Goal: Information Seeking & Learning: Compare options

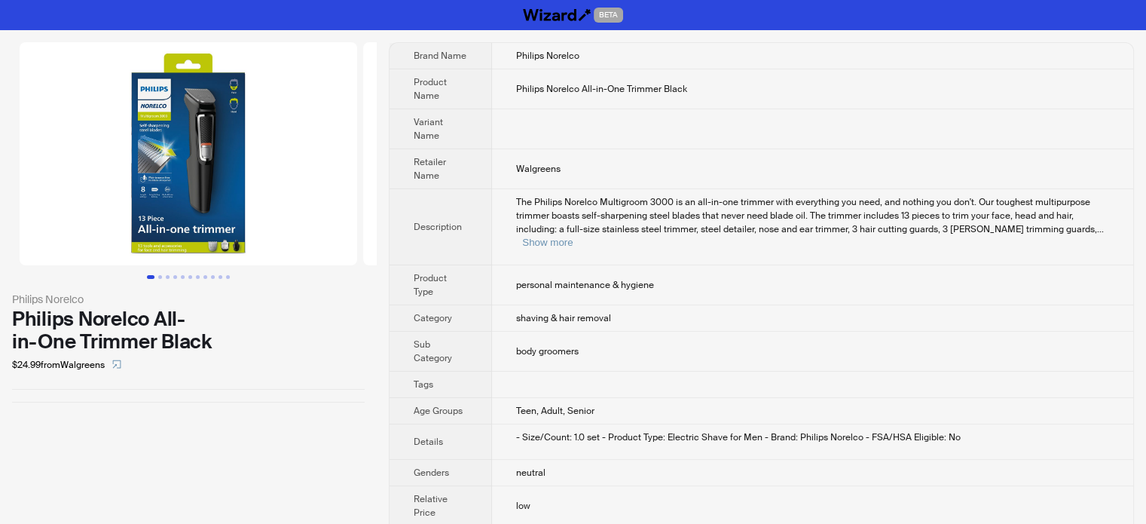
click at [582, 234] on td "The Philips Norelco Multigroom 3000 is an all-in-one trimmer with everything yo…" at bounding box center [812, 227] width 641 height 76
click at [573, 237] on button "Show more" at bounding box center [547, 242] width 50 height 11
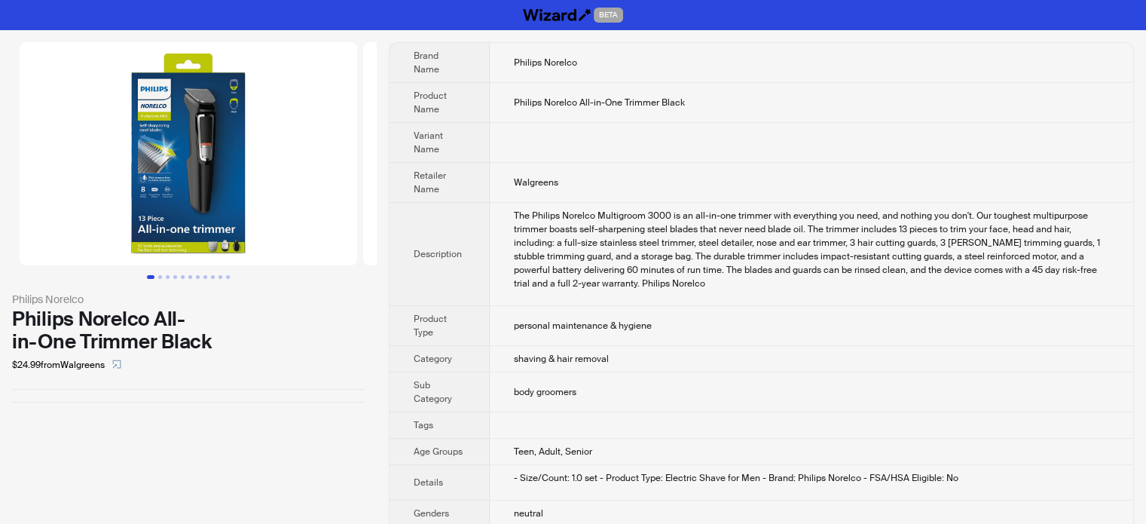
click at [497, 451] on td "Teen, Adult, Senior" at bounding box center [811, 452] width 643 height 26
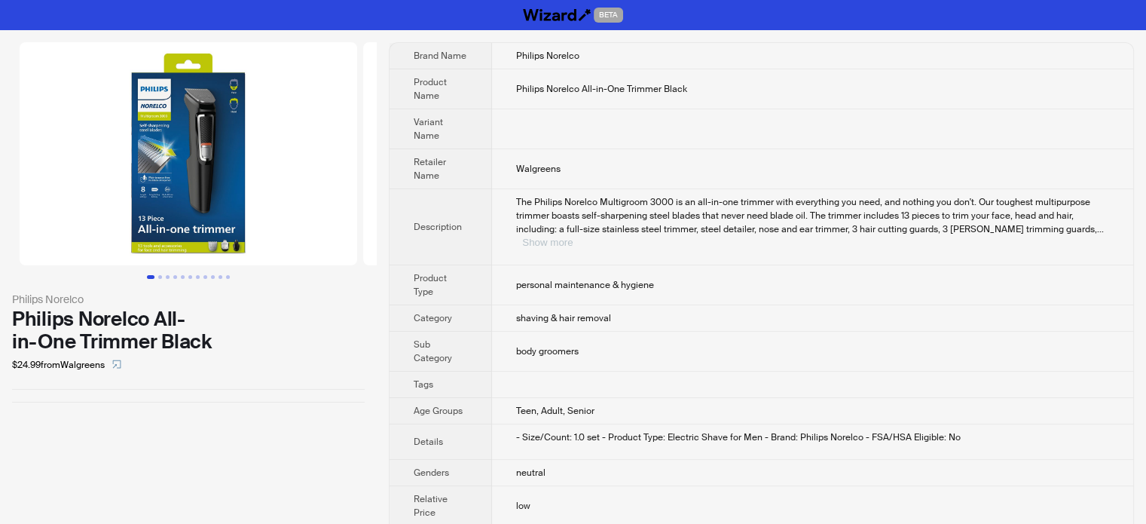
click at [573, 237] on button "Show more" at bounding box center [547, 242] width 50 height 11
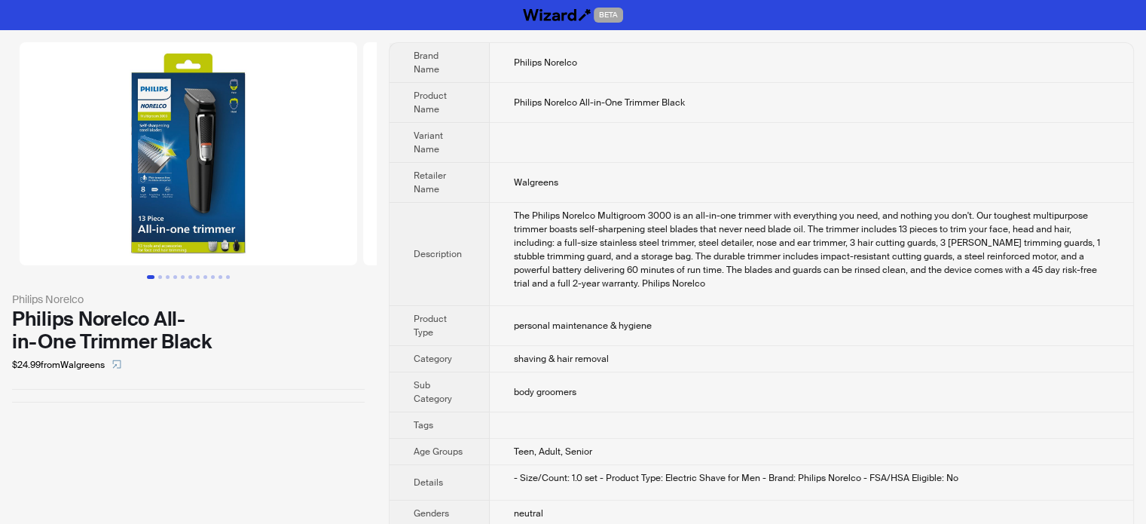
click at [539, 298] on td "The Philips Norelco Multigroom 3000 is an all-in-one trimmer with everything yo…" at bounding box center [811, 254] width 643 height 103
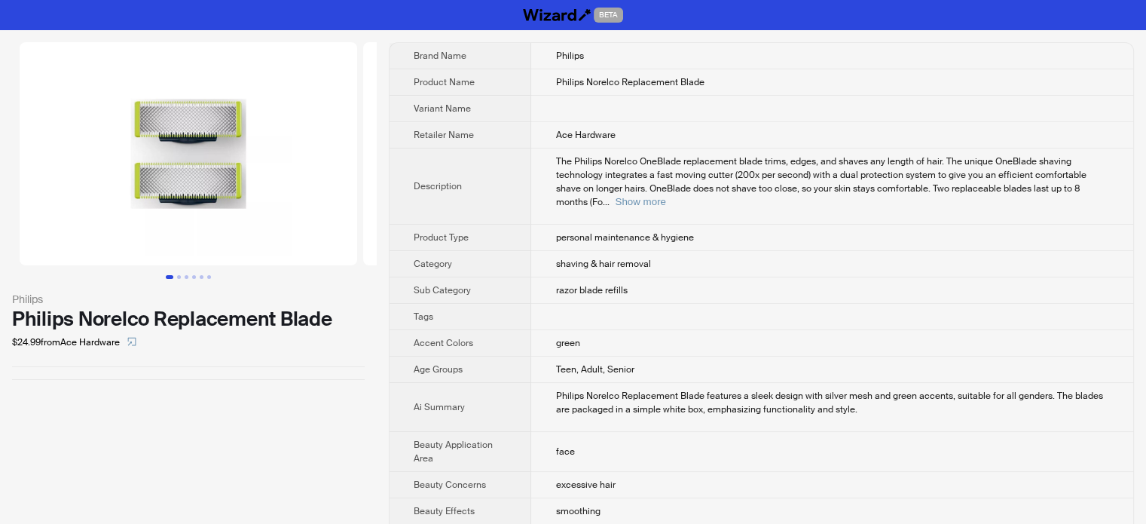
click at [531, 227] on td "personal maintenance & hygiene" at bounding box center [832, 238] width 602 height 26
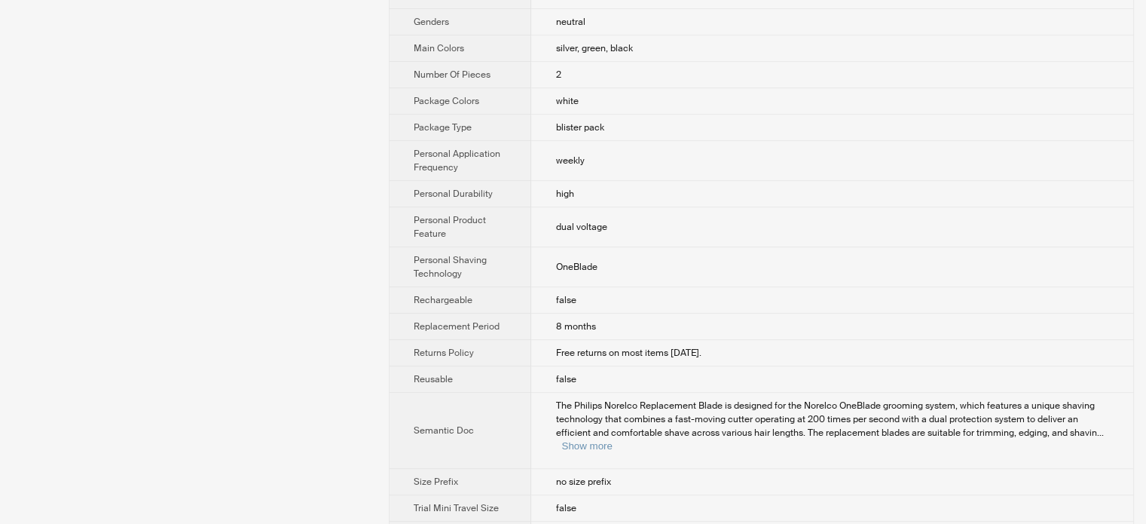
click at [468, 247] on th "Personal Shaving Technology" at bounding box center [461, 267] width 142 height 40
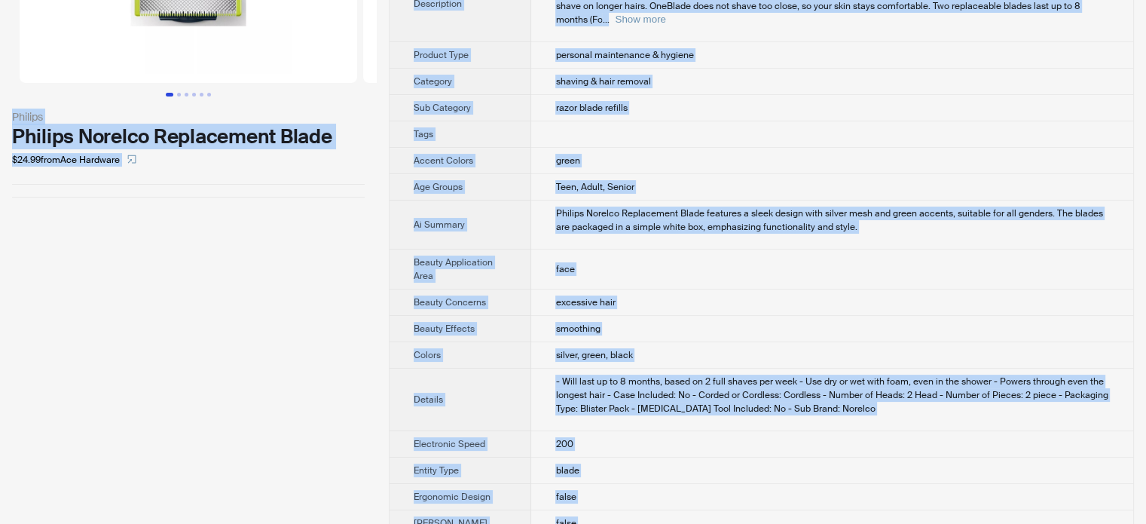
scroll to position [0, 0]
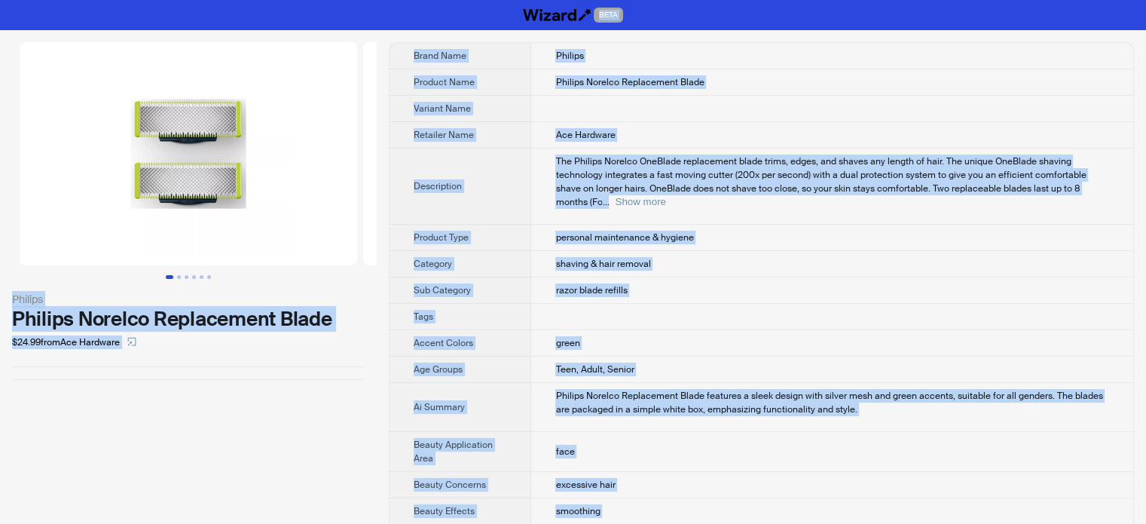
type textarea "**********"
click at [541, 93] on td "Philips Norelco Replacement Blade" at bounding box center [832, 82] width 602 height 26
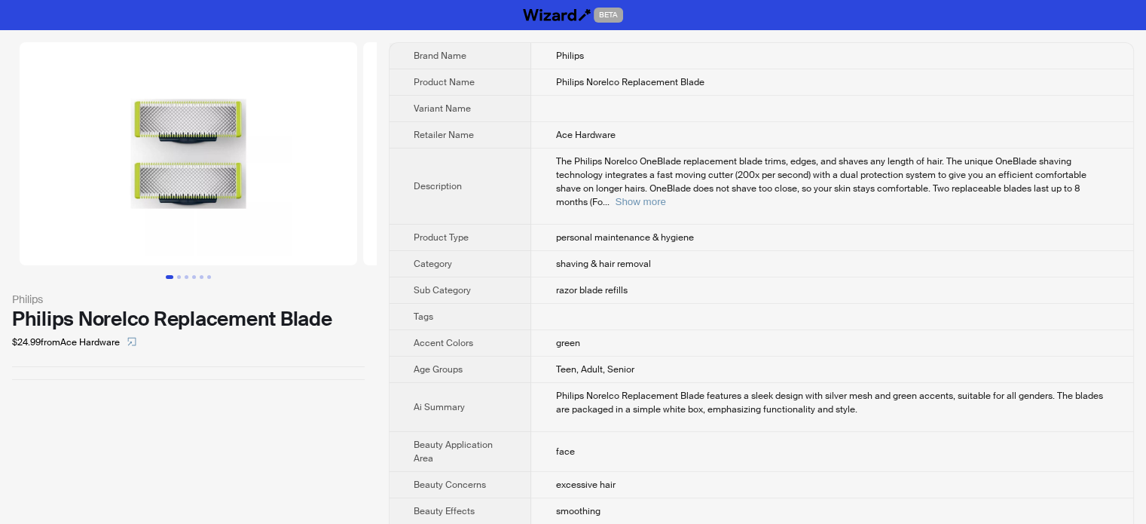
scroll to position [296, 0]
click at [665, 196] on button "Show more" at bounding box center [640, 201] width 50 height 11
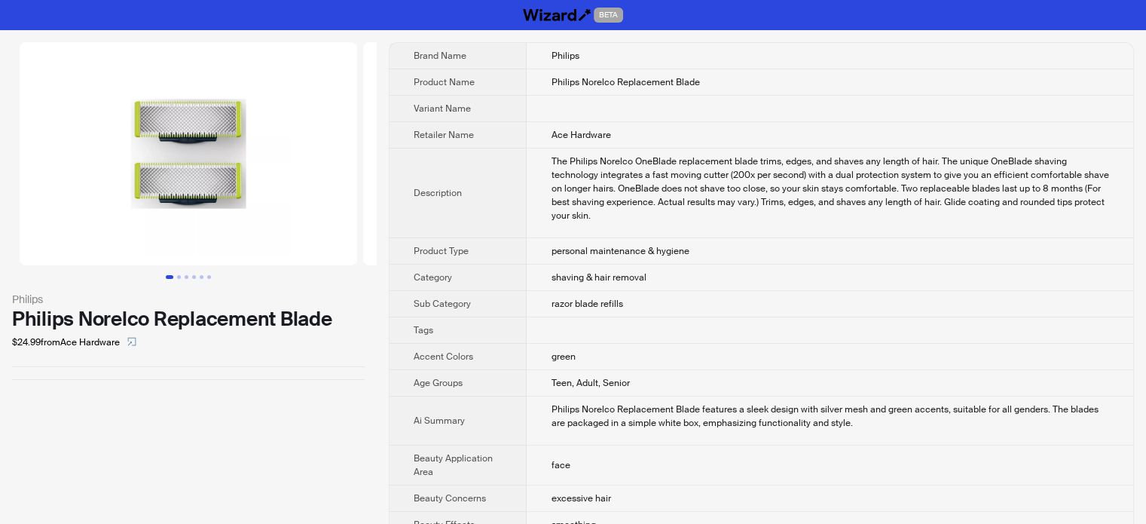
click at [551, 245] on span "personal maintenance & hygiene" at bounding box center [620, 251] width 138 height 12
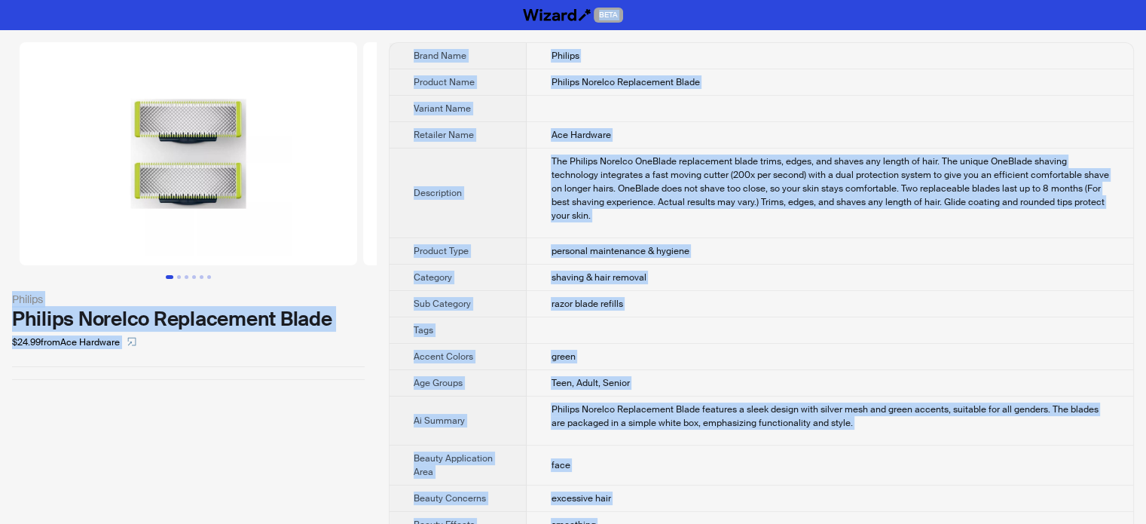
click at [588, 93] on td "Philips Norelco Replacement Blade" at bounding box center [830, 82] width 607 height 26
click at [532, 238] on td "personal maintenance & hygiene" at bounding box center [830, 251] width 607 height 26
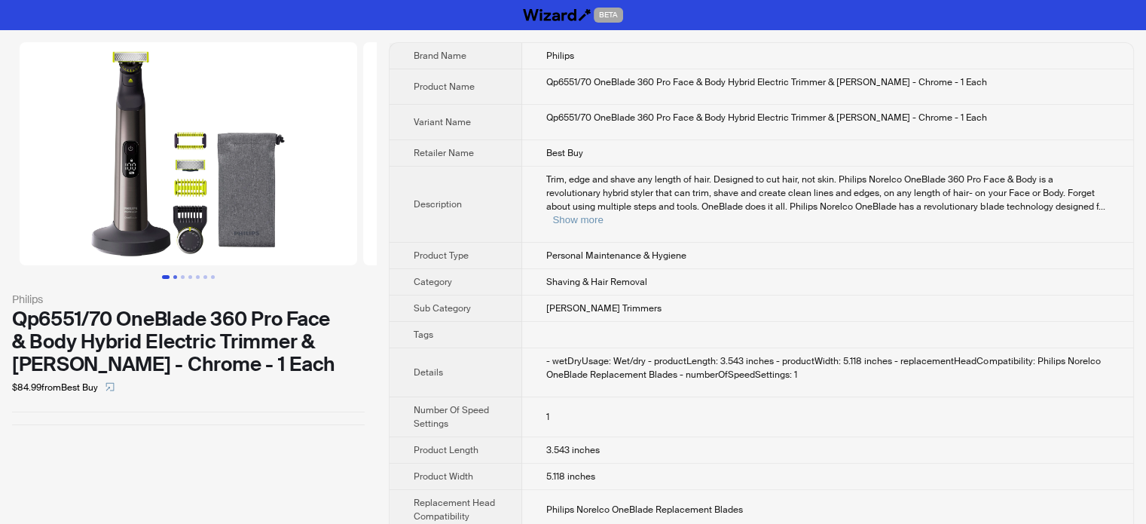
click at [177, 275] on button "Go to slide 2" at bounding box center [175, 277] width 4 height 4
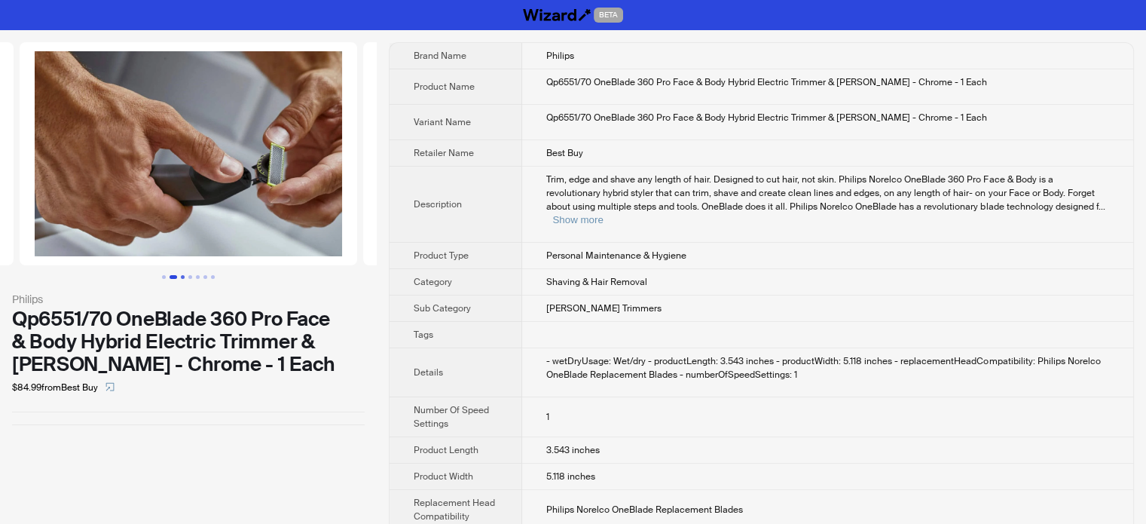
click at [181, 278] on button "Go to slide 3" at bounding box center [183, 277] width 4 height 4
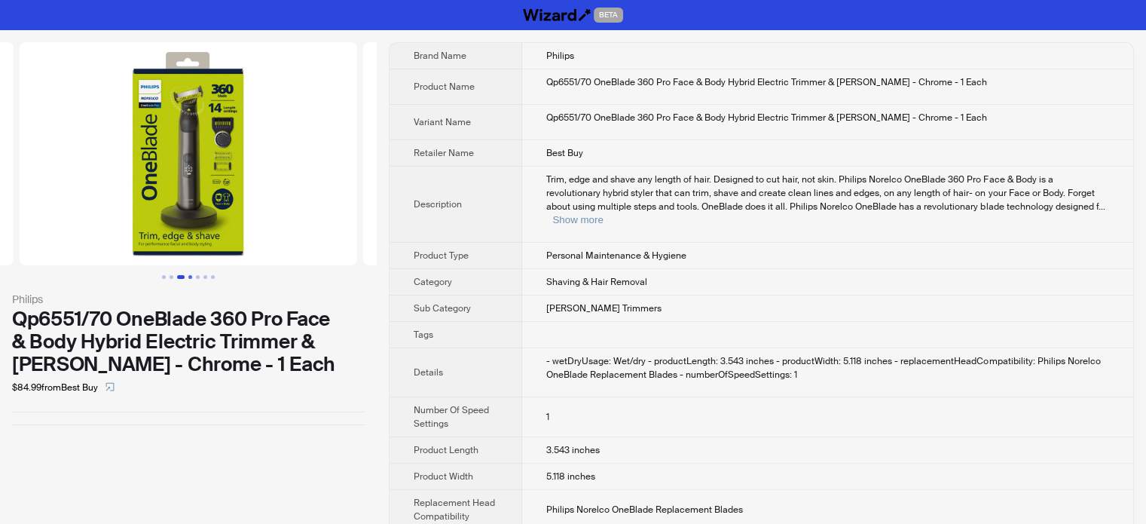
click at [192, 275] on button "Go to slide 4" at bounding box center [190, 277] width 4 height 4
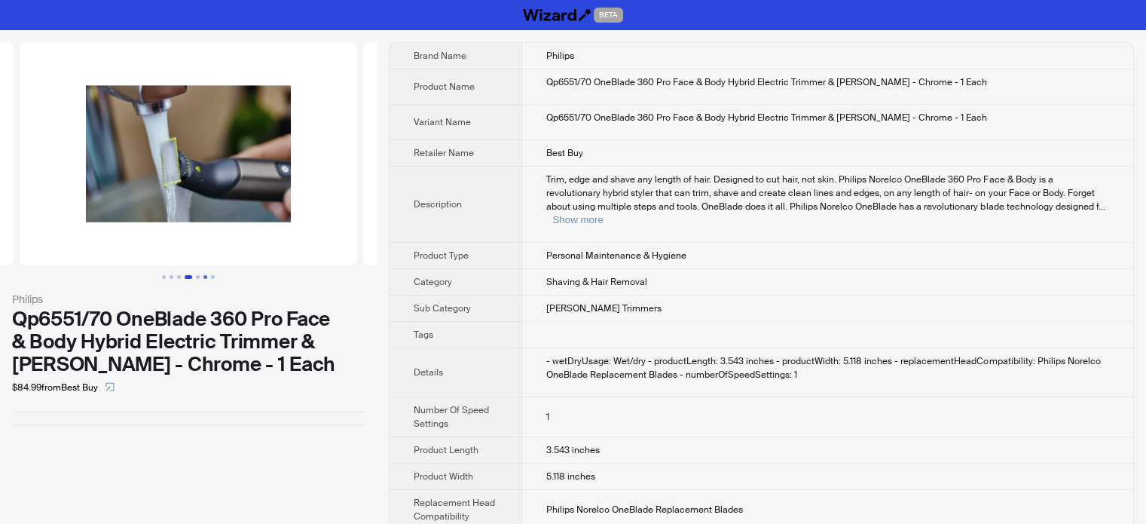
click at [205, 277] on button "Go to slide 6" at bounding box center [205, 277] width 4 height 4
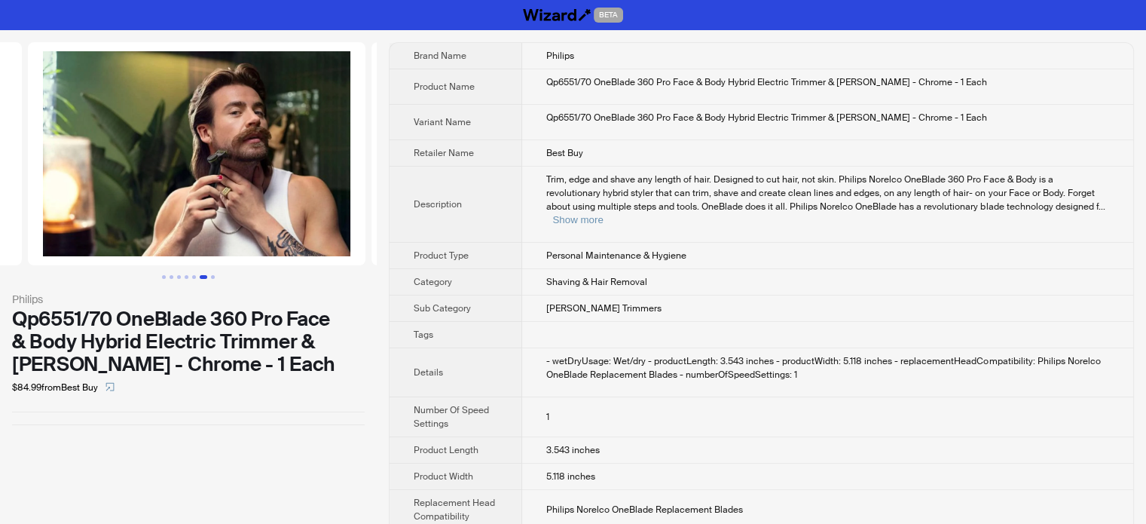
scroll to position [0, 1718]
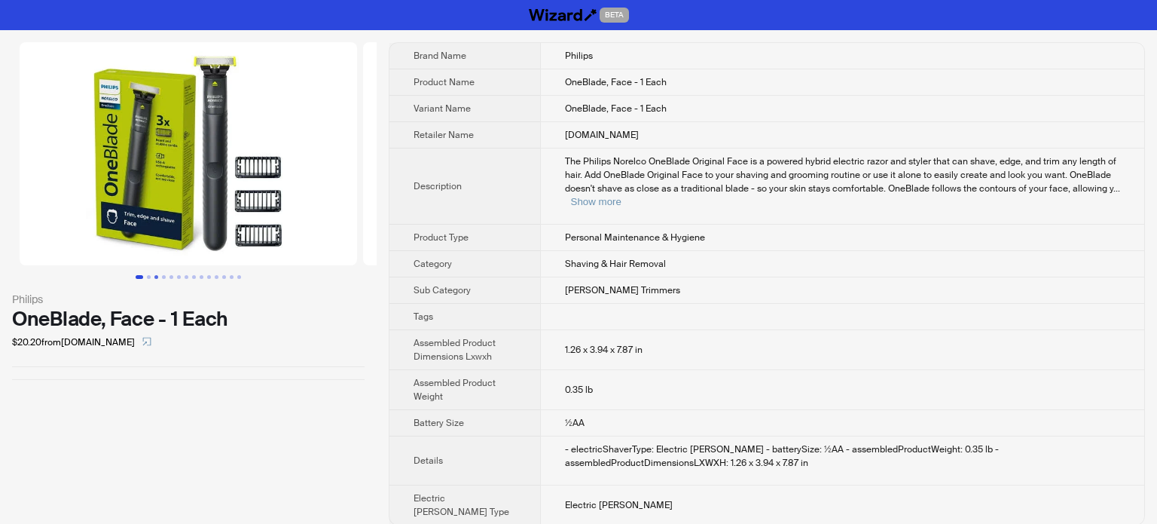
click at [154, 277] on button "Go to slide 3" at bounding box center [156, 277] width 4 height 4
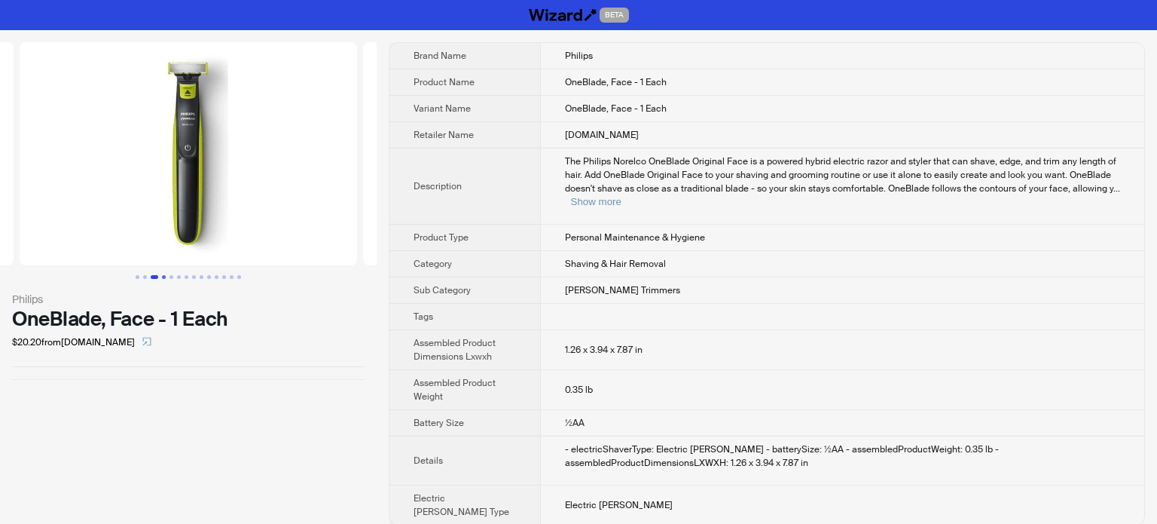
click at [164, 275] on button "Go to slide 4" at bounding box center [164, 277] width 4 height 4
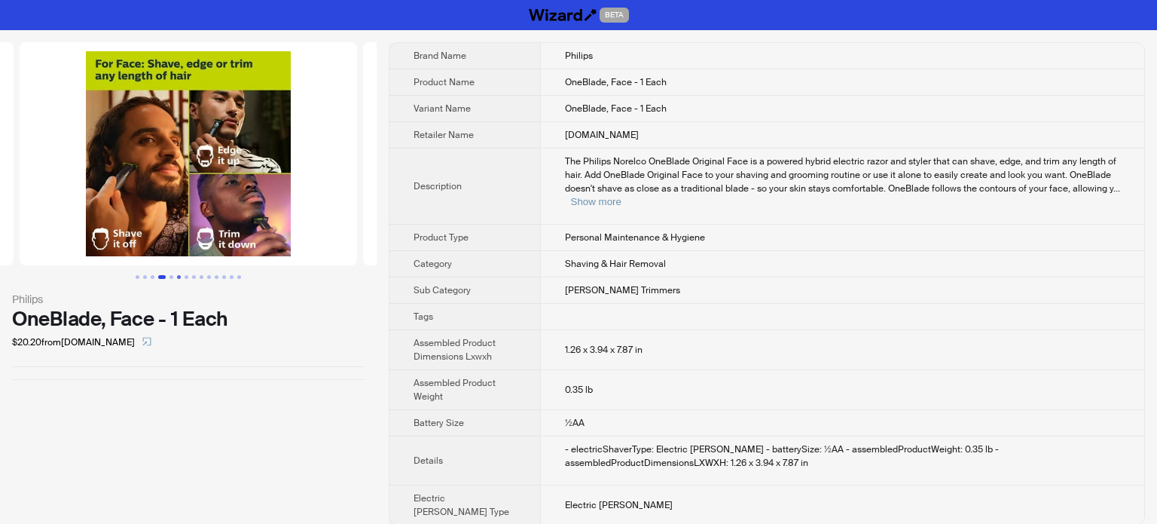
click at [177, 275] on button "Go to slide 6" at bounding box center [179, 277] width 4 height 4
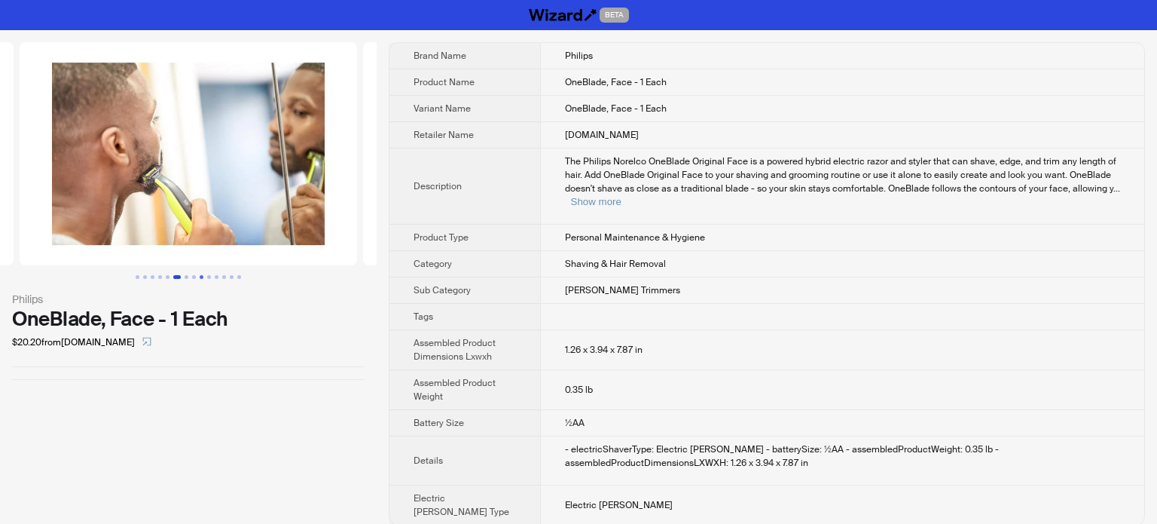
click at [203, 279] on button "Go to slide 9" at bounding box center [202, 277] width 4 height 4
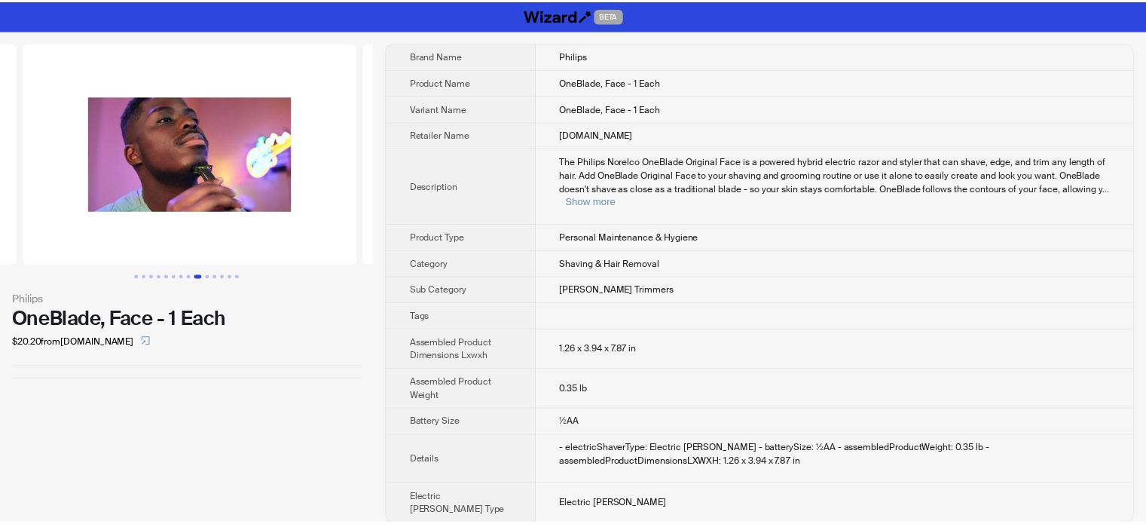
scroll to position [0, 2749]
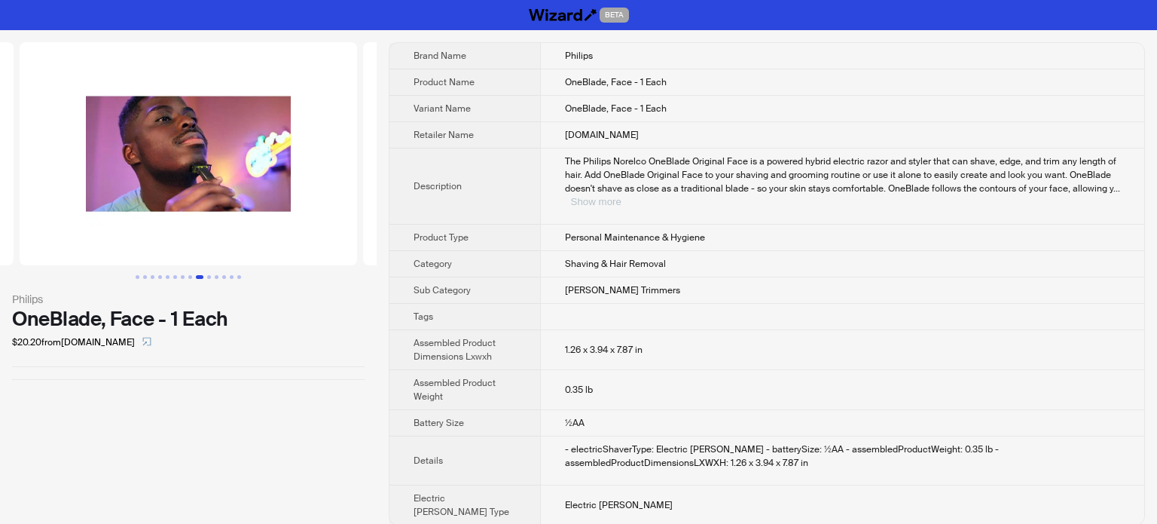
click at [622, 196] on button "Show more" at bounding box center [596, 201] width 50 height 11
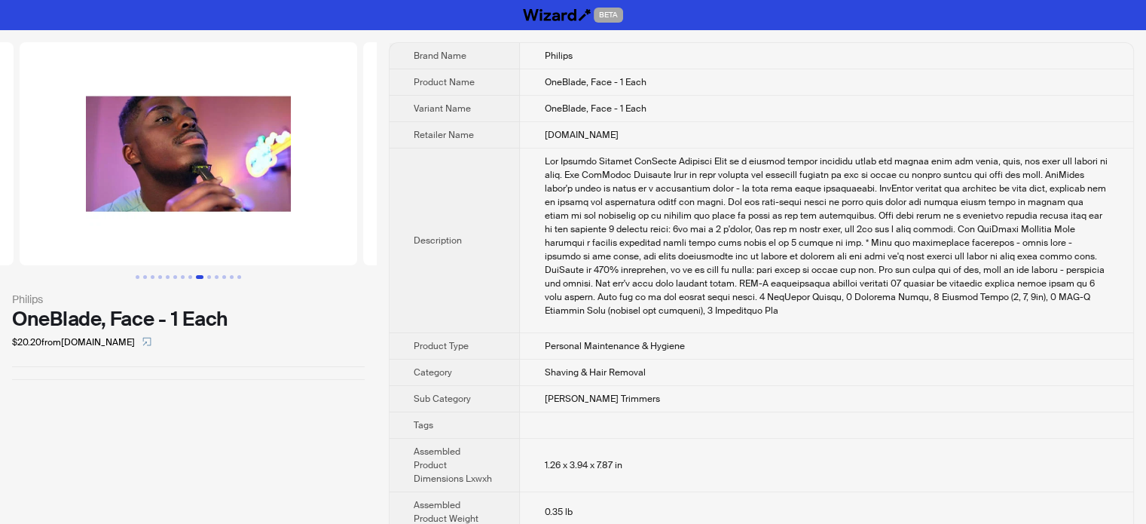
click at [565, 391] on td "[PERSON_NAME] Trimmers" at bounding box center [826, 399] width 613 height 26
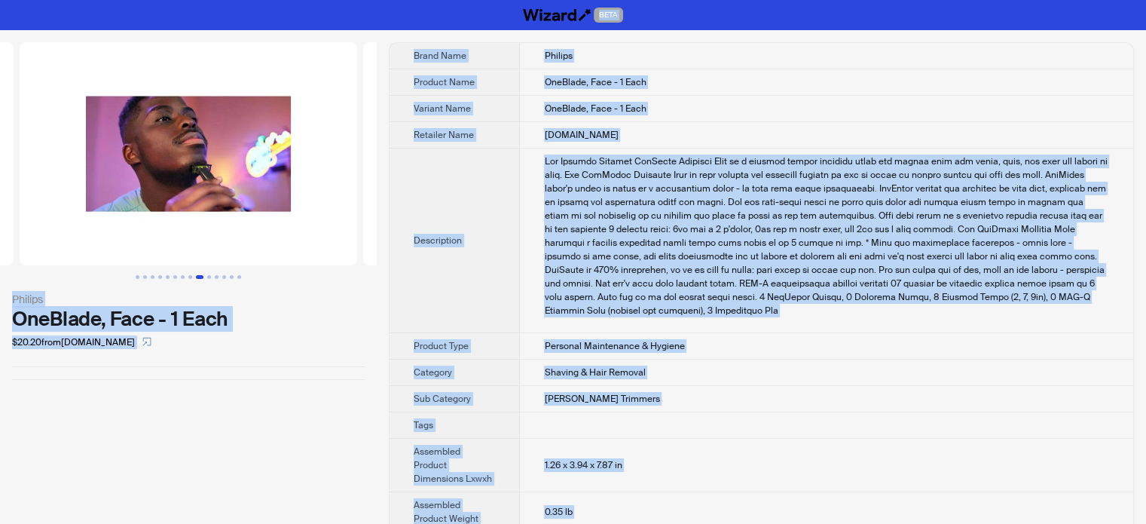
copy body "BETA Philips OneBlade, Face - 1 Each $20.20 from HerbsPro.com Brand Name Philip…"
type textarea "**********"
click at [550, 246] on div "The Philips Norelco OneBlade Original Face is a powered hybrid electric razor a…" at bounding box center [826, 235] width 565 height 163
click at [93, 430] on div "Philips OneBlade, Face - 1 Each $20.20 from HerbsPro.com" at bounding box center [188, 351] width 377 height 643
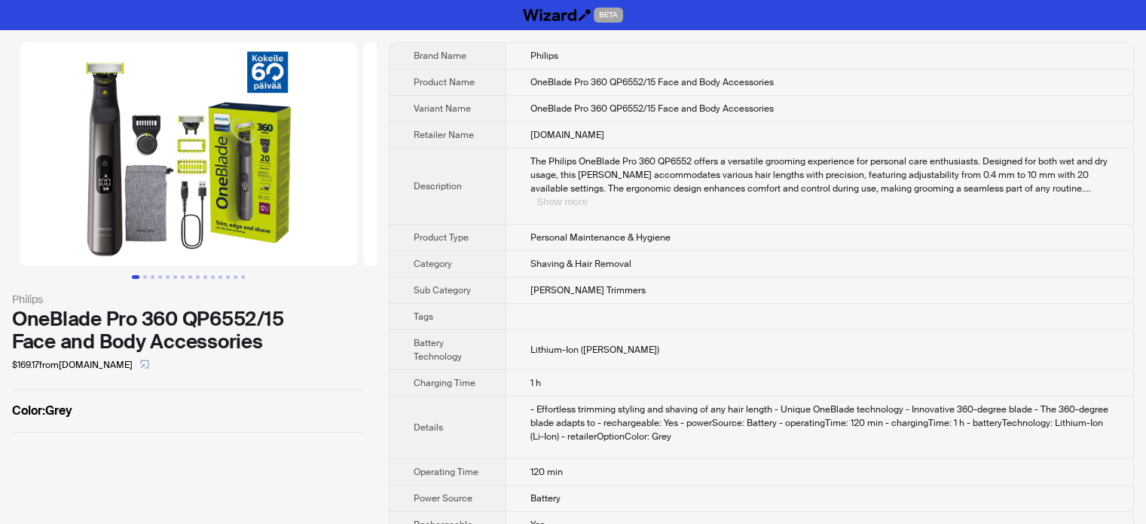
click at [587, 196] on button "Show more" at bounding box center [561, 201] width 50 height 11
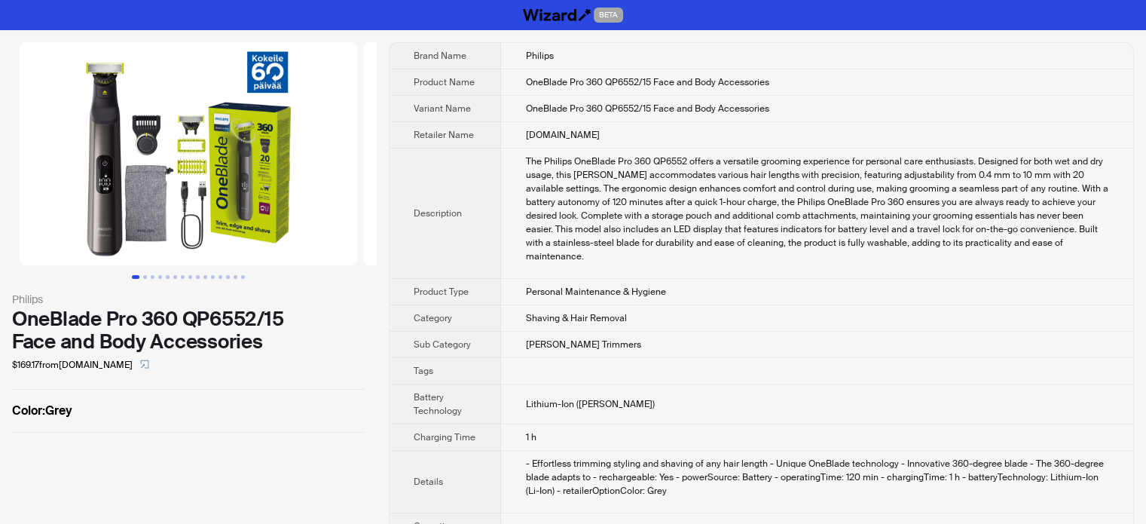
click at [597, 194] on div "The Philips OneBlade Pro 360 QP6552 offers a versatile grooming experience for …" at bounding box center [817, 208] width 584 height 109
click at [602, 283] on td "Personal Maintenance & Hygiene" at bounding box center [817, 292] width 632 height 26
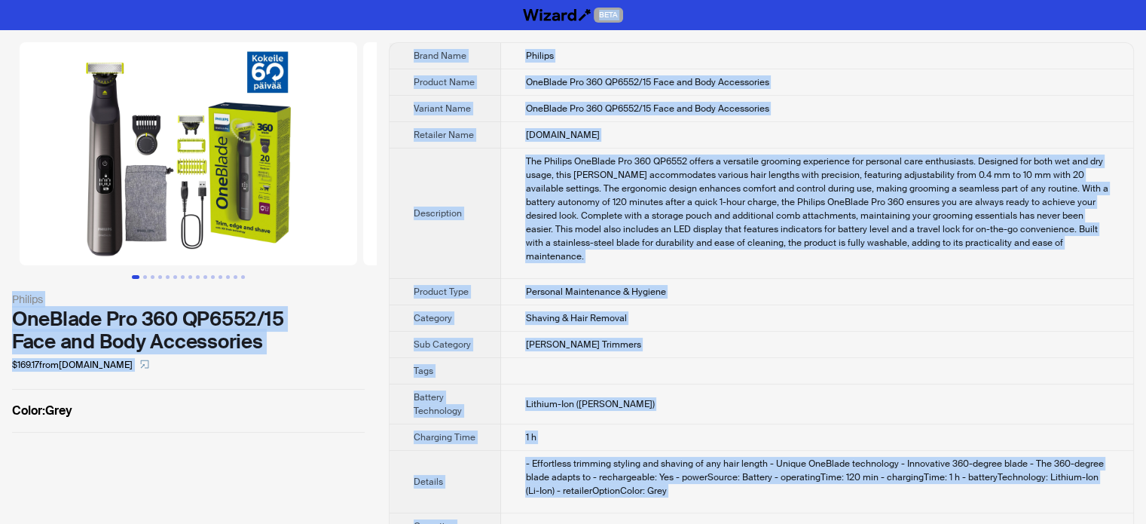
type textarea "**********"
click at [479, 231] on th "Description" at bounding box center [446, 213] width 112 height 130
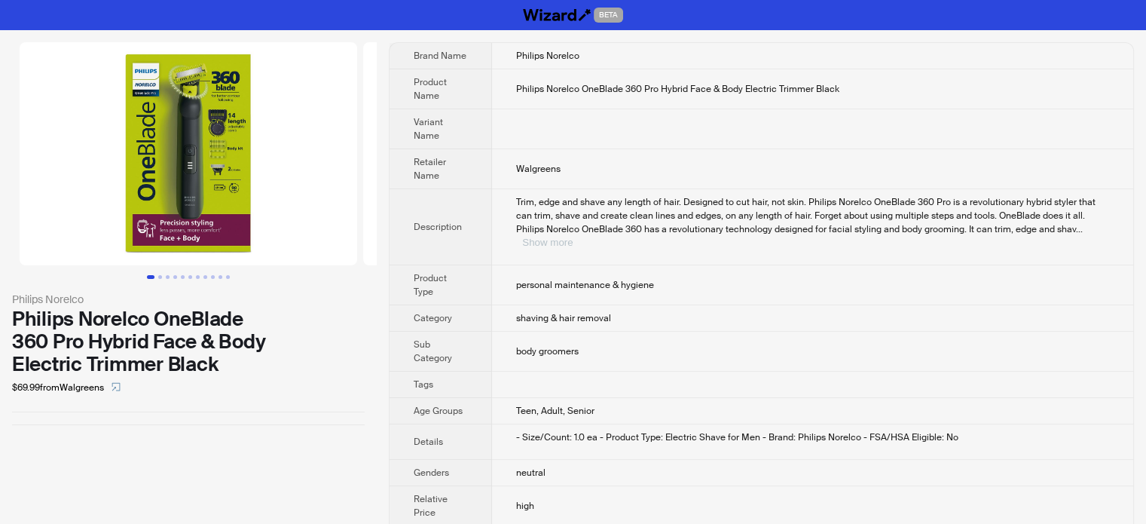
click at [573, 237] on button "Show more" at bounding box center [547, 242] width 50 height 11
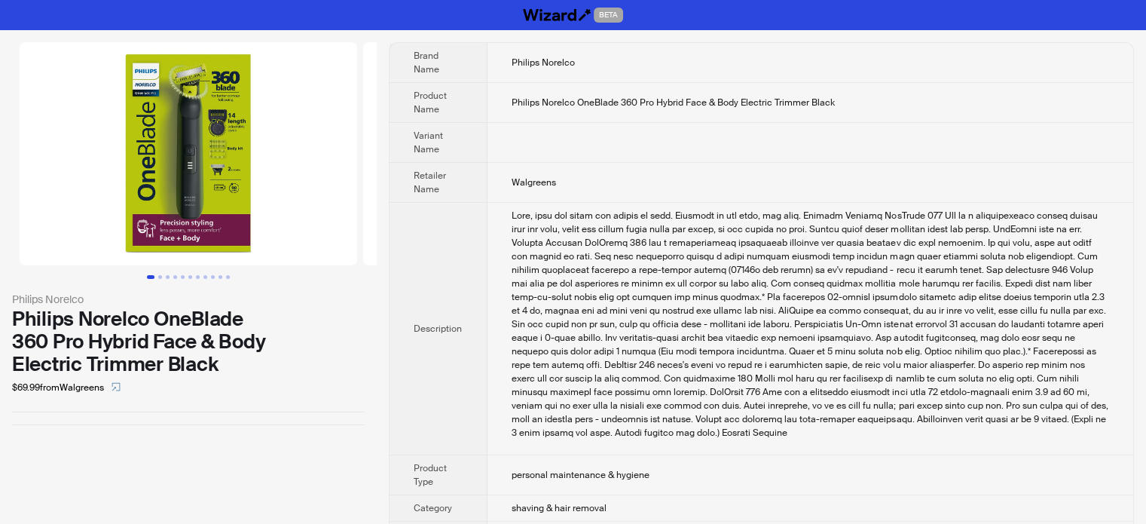
click at [543, 283] on div "Trim, edge and shave any length of hair. Designed to cut hair, not skin. Philip…" at bounding box center [811, 324] width 598 height 231
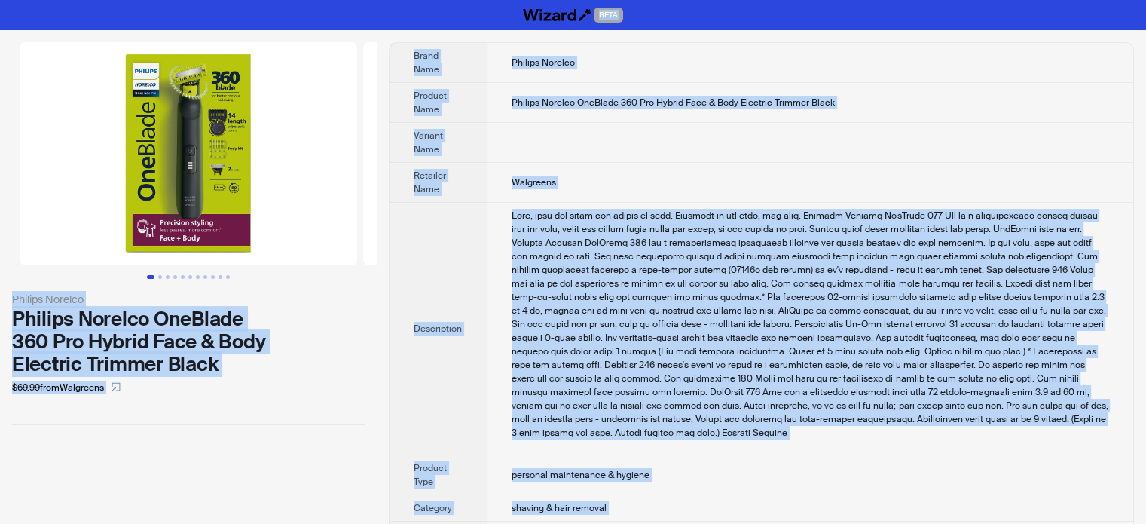
type textarea "**********"
click at [735, 147] on td at bounding box center [811, 143] width 646 height 40
click at [653, 255] on div "Trim, edge and shave any length of hair. Designed to cut hair, not skin. Philip…" at bounding box center [811, 324] width 598 height 231
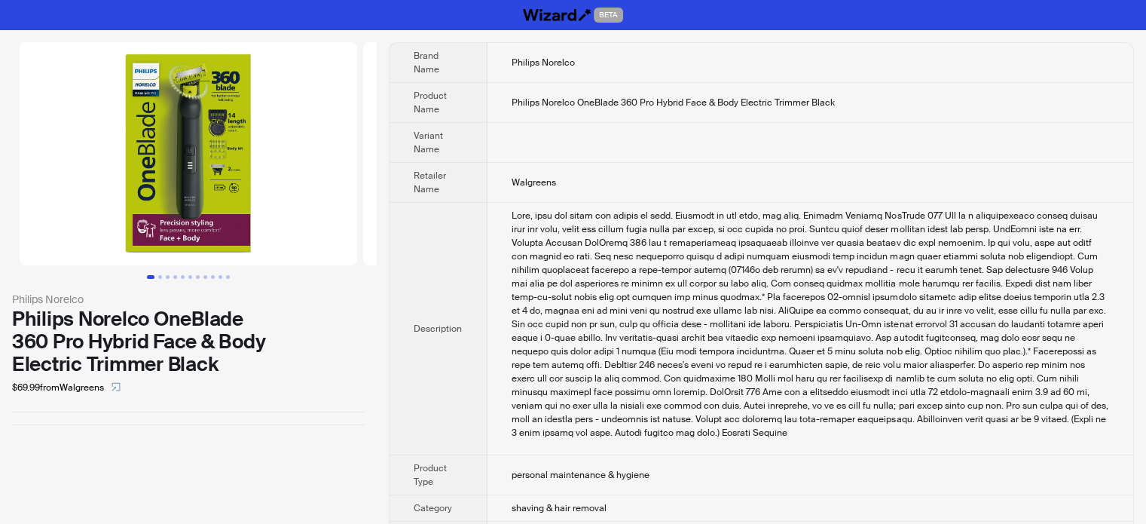
click at [191, 457] on div "Philips Norelco Philips Norelco OneBlade 360 Pro Hybrid Face & Body Electric Tr…" at bounding box center [188, 416] width 377 height 773
click at [717, 294] on div "Trim, edge and shave any length of hair. Designed to cut hair, not skin. Philip…" at bounding box center [811, 324] width 598 height 231
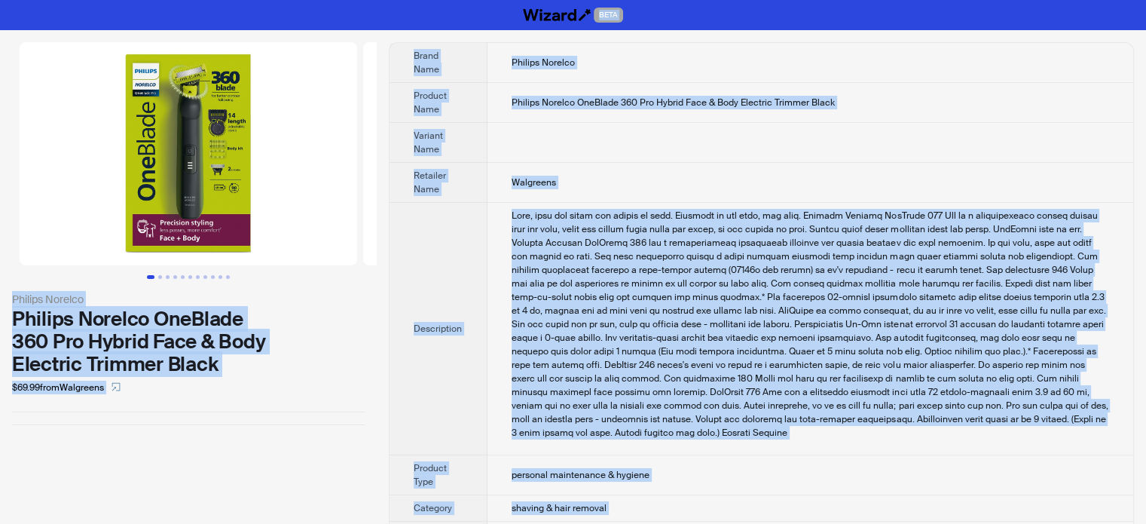
click at [151, 477] on div "Philips Norelco Philips Norelco OneBlade 360 Pro Hybrid Face & Body Electric Tr…" at bounding box center [188, 416] width 377 height 773
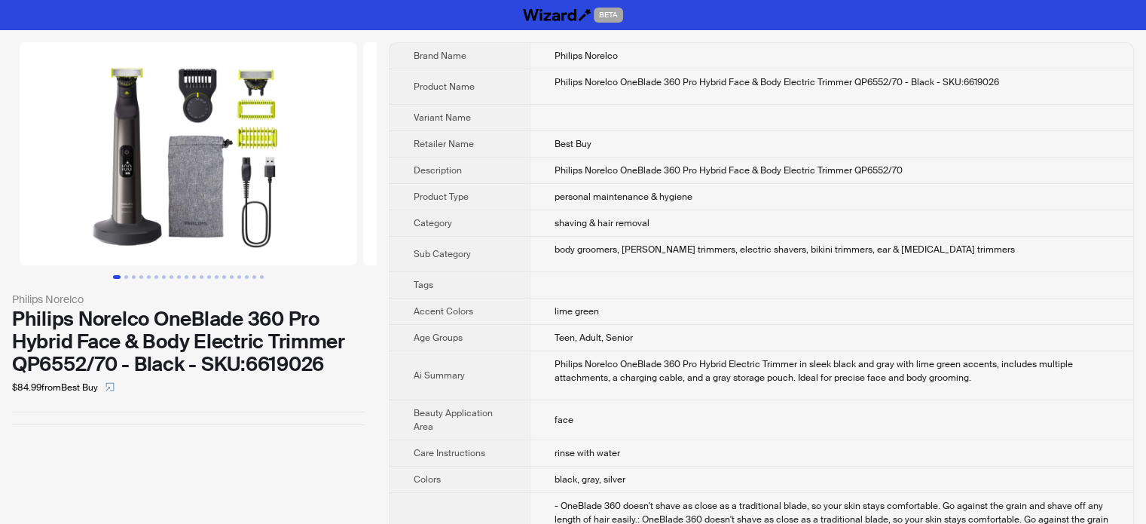
click at [654, 299] on td "lime green" at bounding box center [832, 311] width 604 height 26
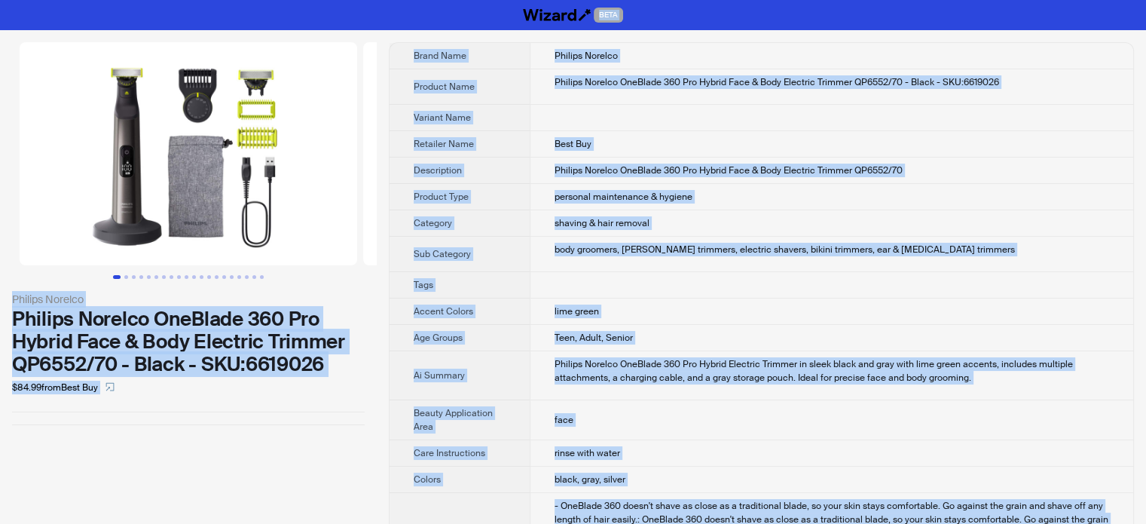
type textarea "**********"
click at [690, 272] on td at bounding box center [832, 285] width 604 height 26
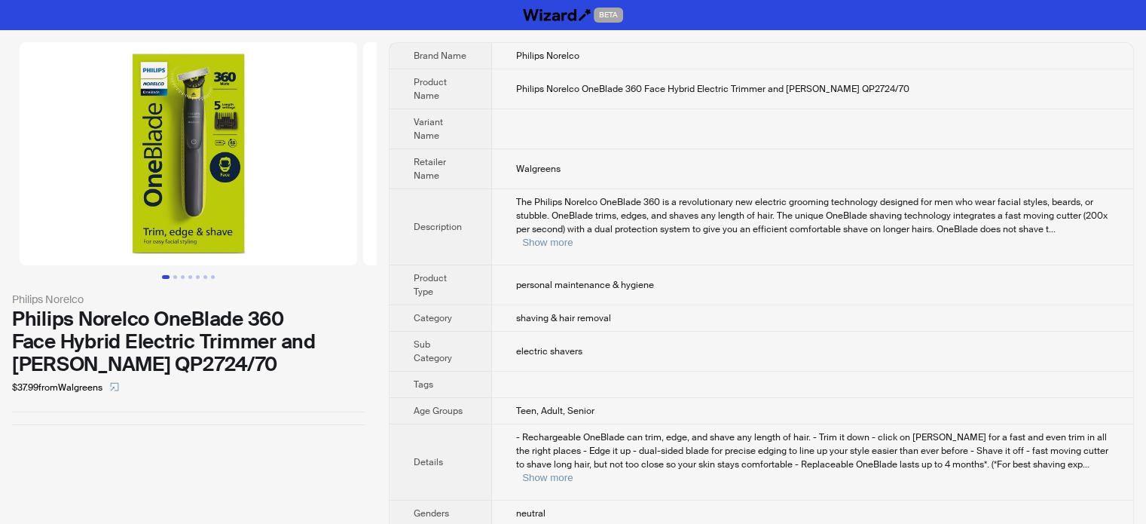
click at [200, 90] on img at bounding box center [189, 153] width 338 height 223
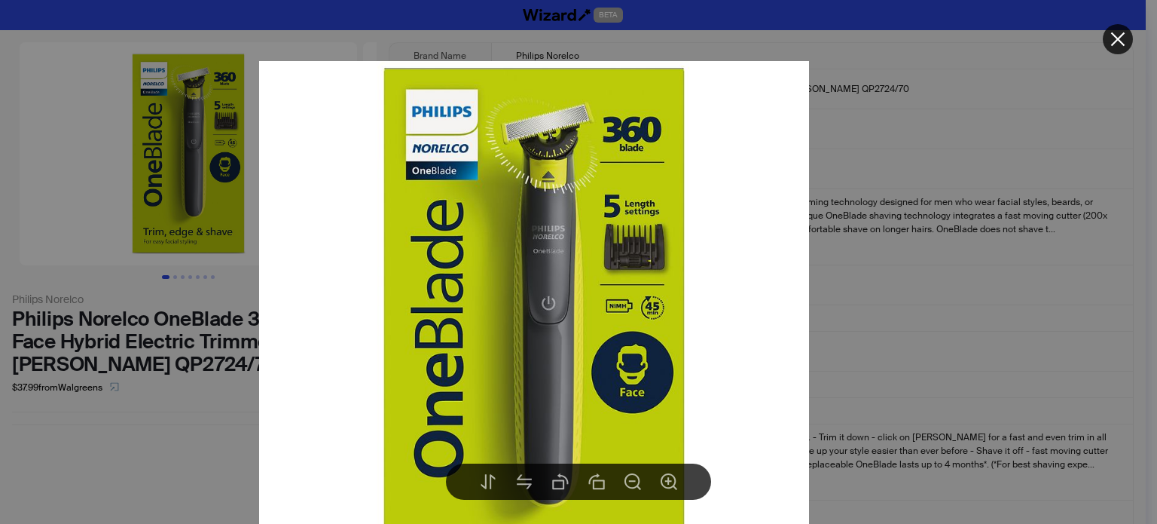
click at [125, 442] on div at bounding box center [578, 262] width 1157 height 524
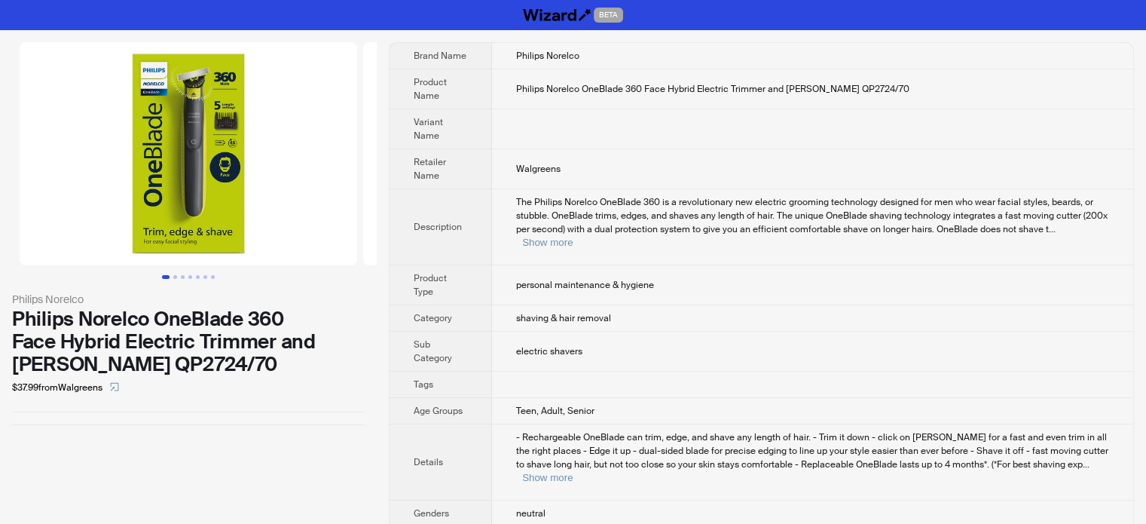
click at [610, 219] on span "The Philips Norelco OneBlade 360 is a revolutionary new electric grooming techn…" at bounding box center [811, 215] width 591 height 39
click at [506, 213] on td "The Philips Norelco OneBlade 360 is a revolutionary new electric grooming techn…" at bounding box center [812, 227] width 641 height 76
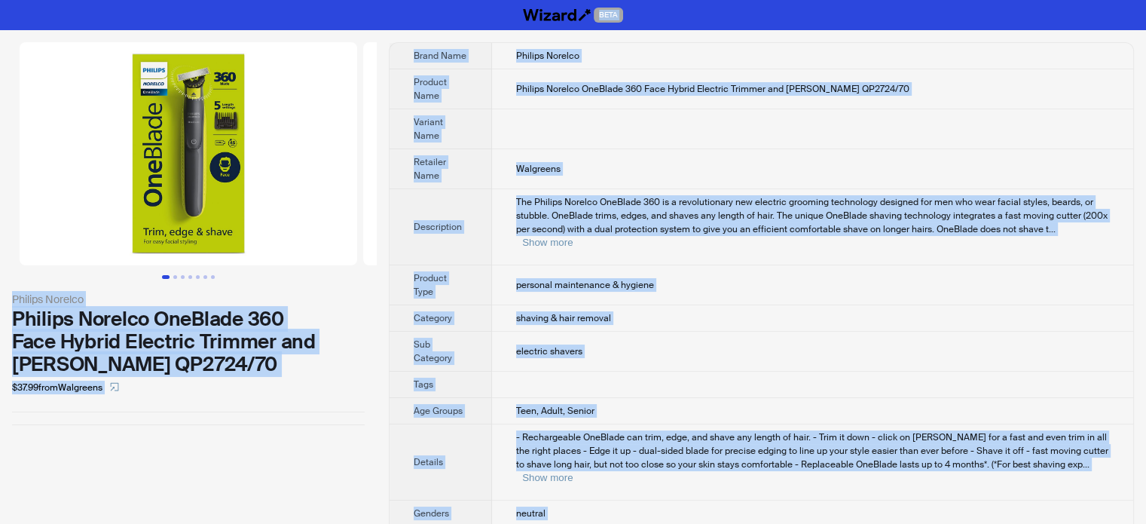
type textarea "**********"
click at [239, 426] on div "Philips Norelco Philips Norelco OneBlade 360 Face Hybrid Electric Trimmer and S…" at bounding box center [188, 233] width 377 height 407
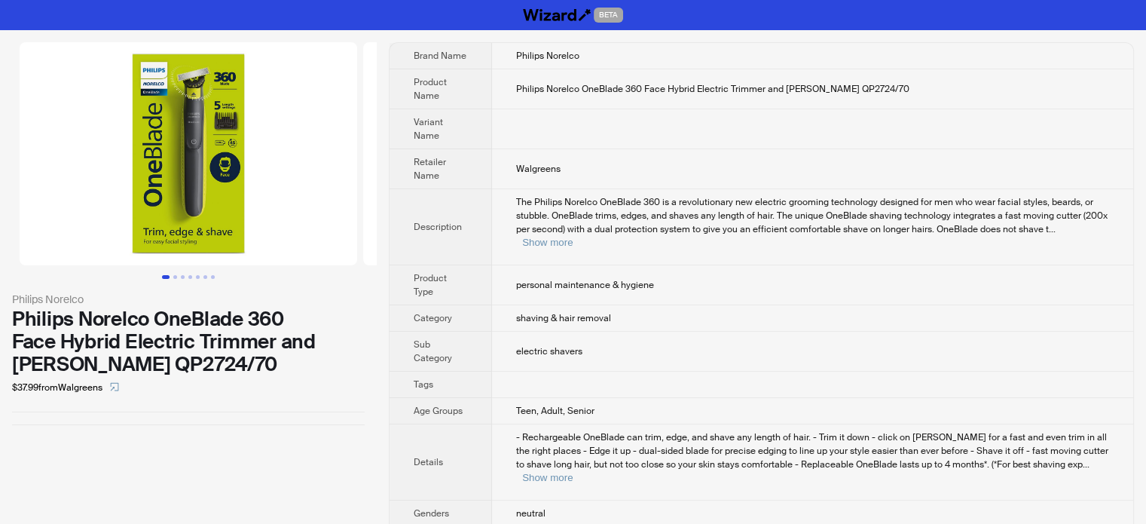
click at [196, 85] on img at bounding box center [189, 153] width 338 height 223
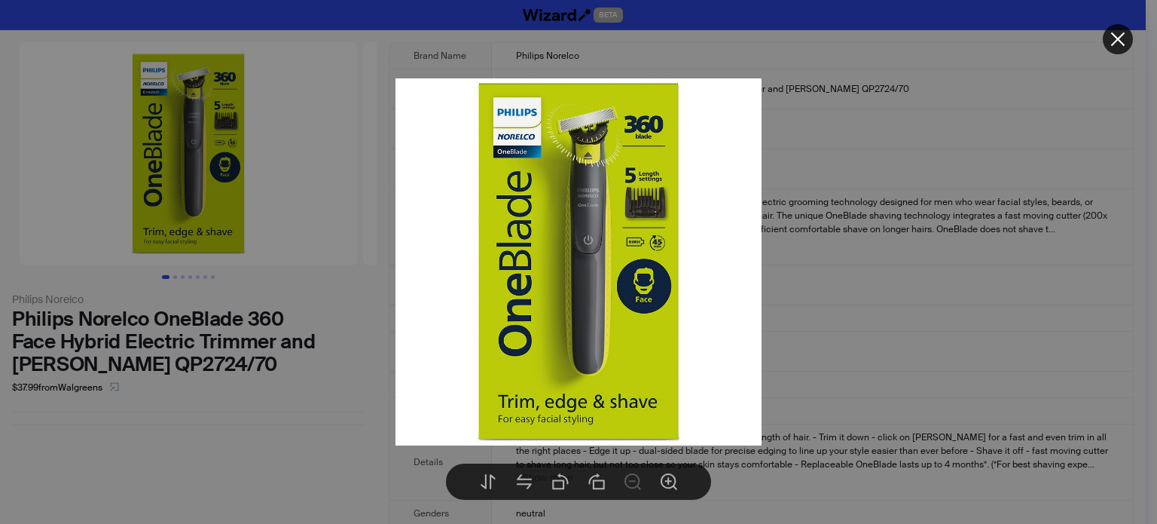
click at [368, 446] on div at bounding box center [578, 262] width 1157 height 524
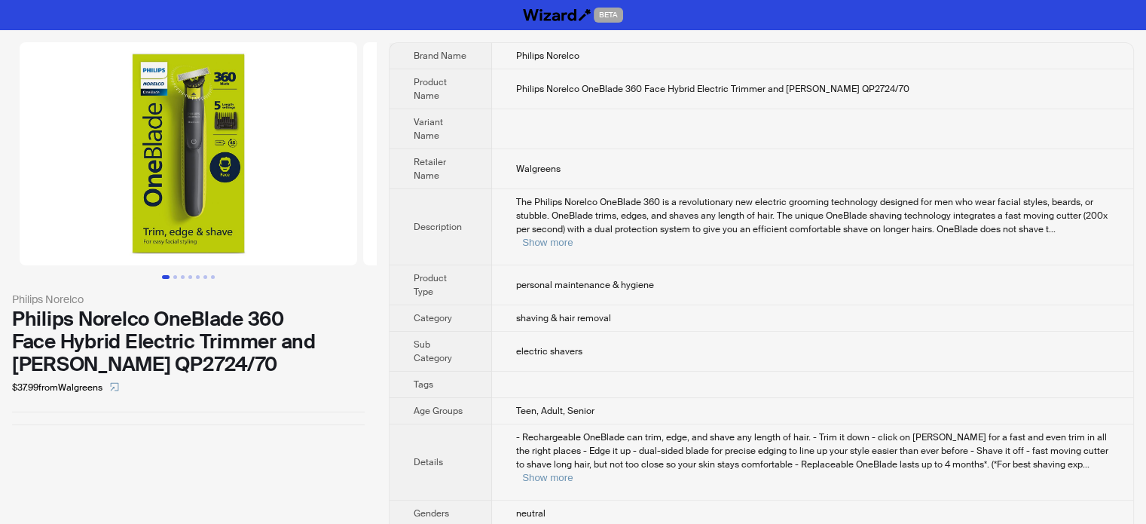
click at [177, 430] on div "Philips Norelco Philips Norelco OneBlade 360 Face Hybrid Electric Trimmer and S…" at bounding box center [188, 233] width 377 height 407
click at [169, 156] on img at bounding box center [189, 153] width 338 height 223
click at [229, 122] on img at bounding box center [189, 153] width 338 height 223
click at [174, 275] on button "Go to slide 2" at bounding box center [175, 277] width 4 height 4
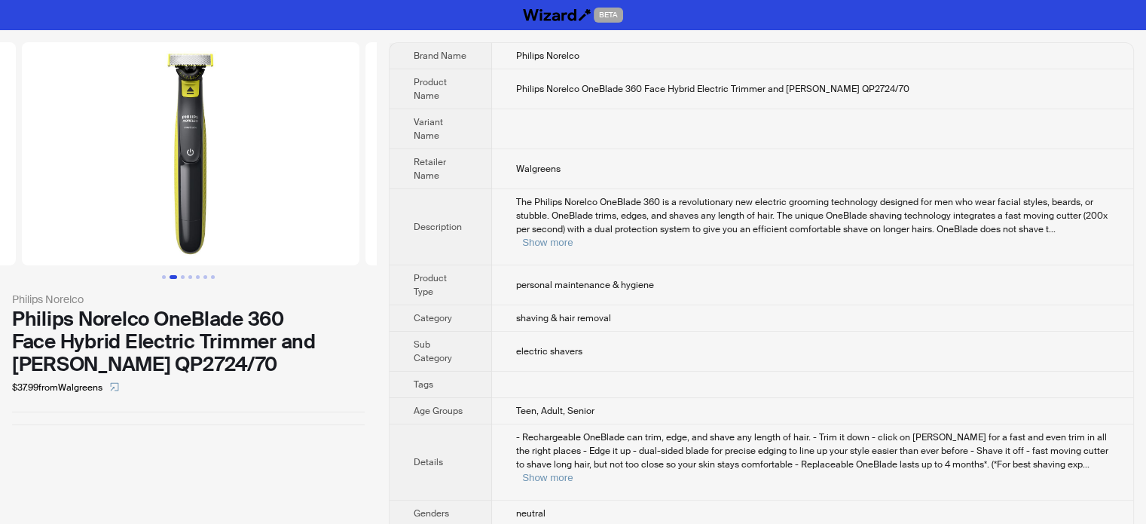
scroll to position [0, 344]
click at [190, 123] on img at bounding box center [189, 153] width 338 height 223
click at [185, 275] on button "Go to slide 3" at bounding box center [183, 277] width 4 height 4
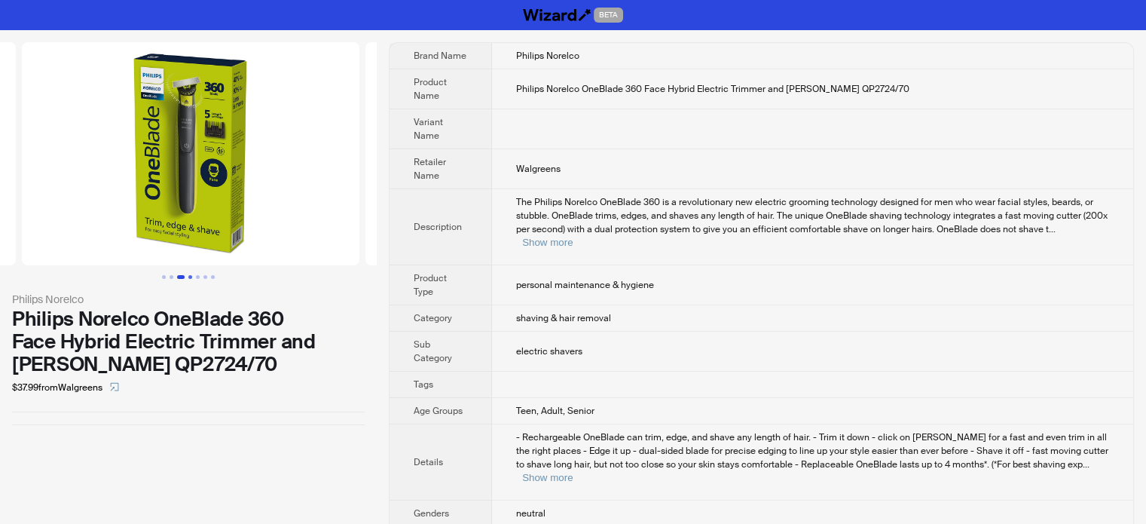
scroll to position [0, 687]
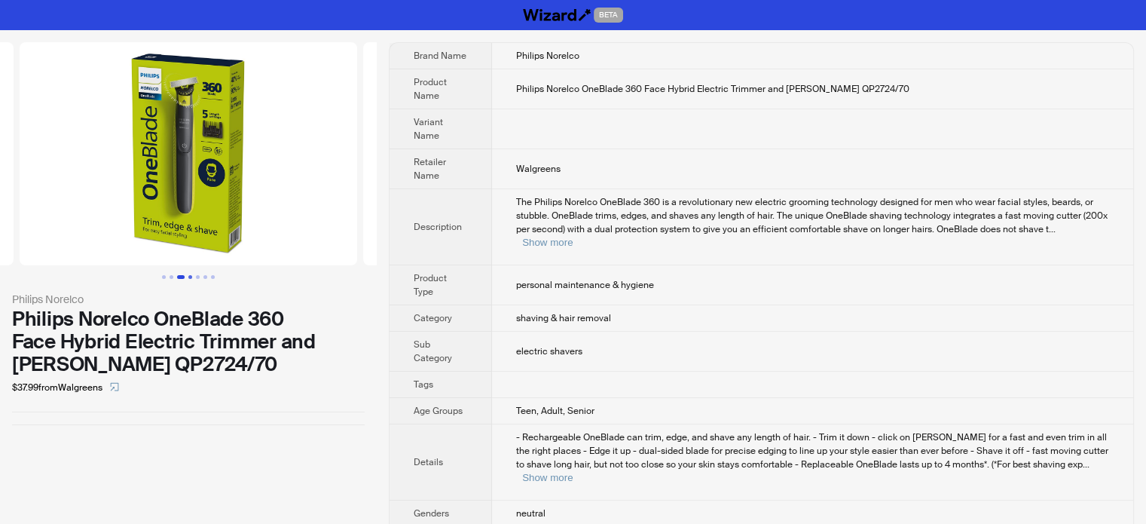
click at [189, 275] on button "Go to slide 4" at bounding box center [190, 277] width 4 height 4
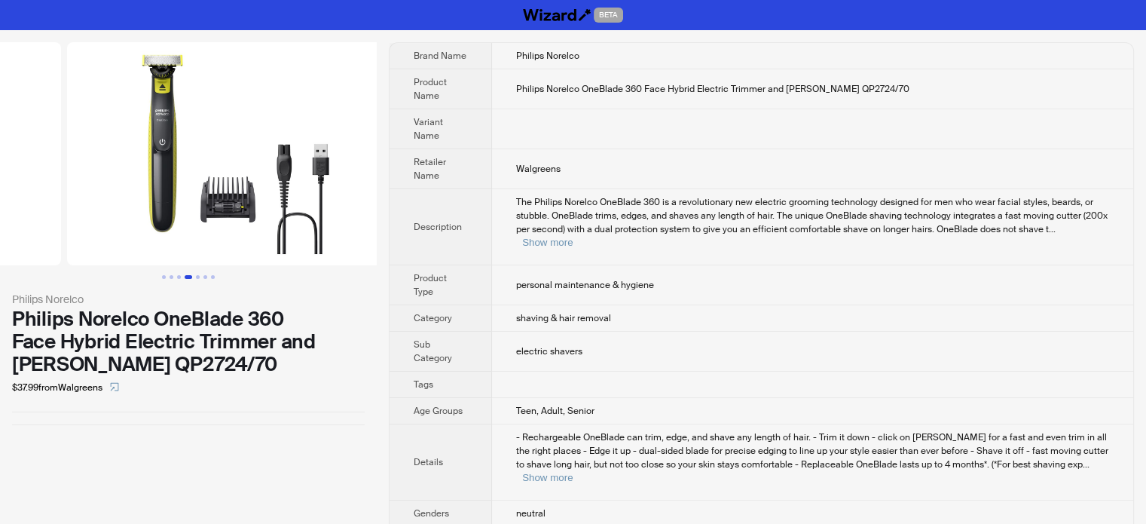
scroll to position [0, 1031]
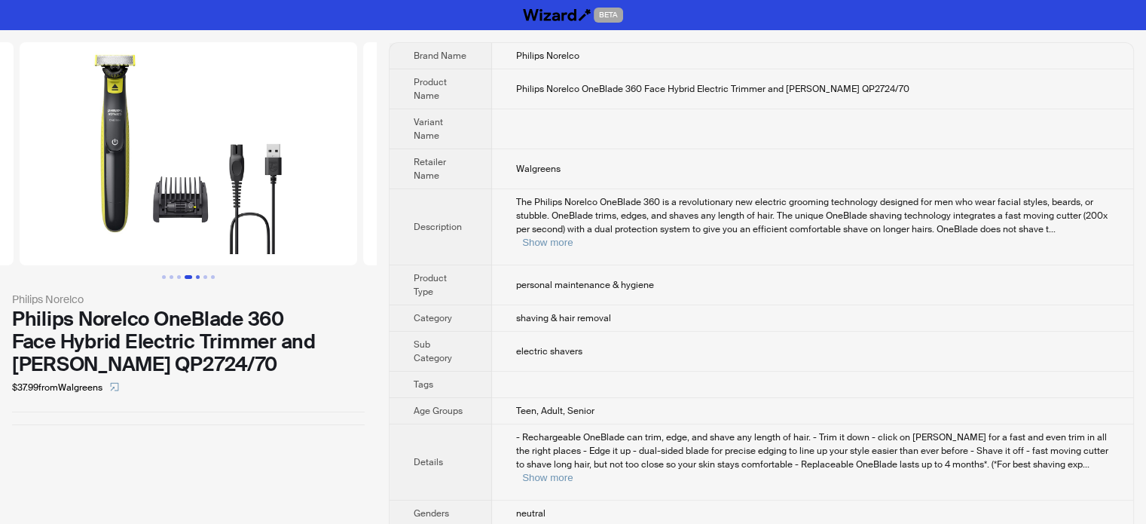
click at [200, 275] on button "Go to slide 5" at bounding box center [198, 277] width 4 height 4
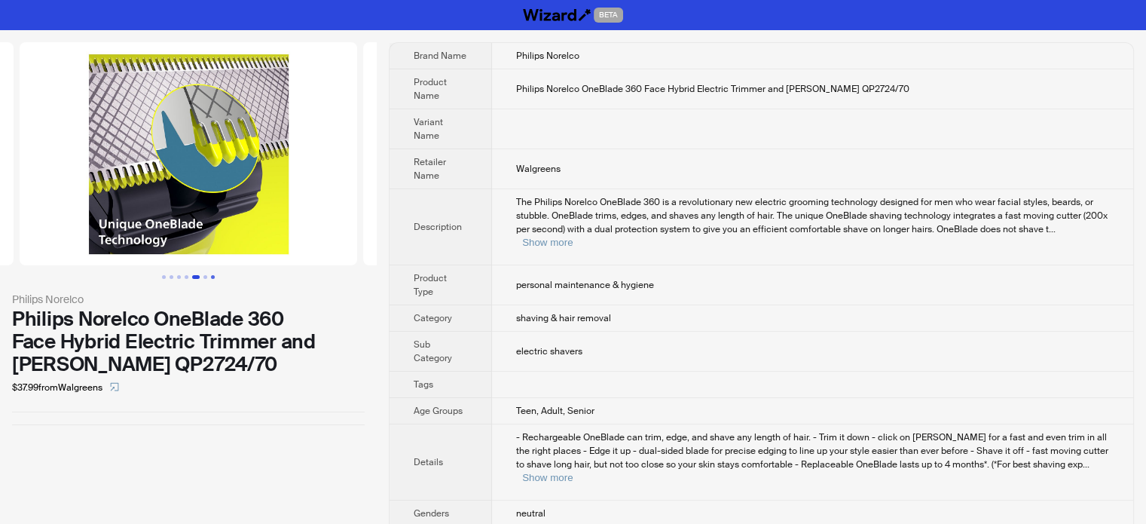
click at [211, 275] on button "Go to slide 7" at bounding box center [213, 277] width 4 height 4
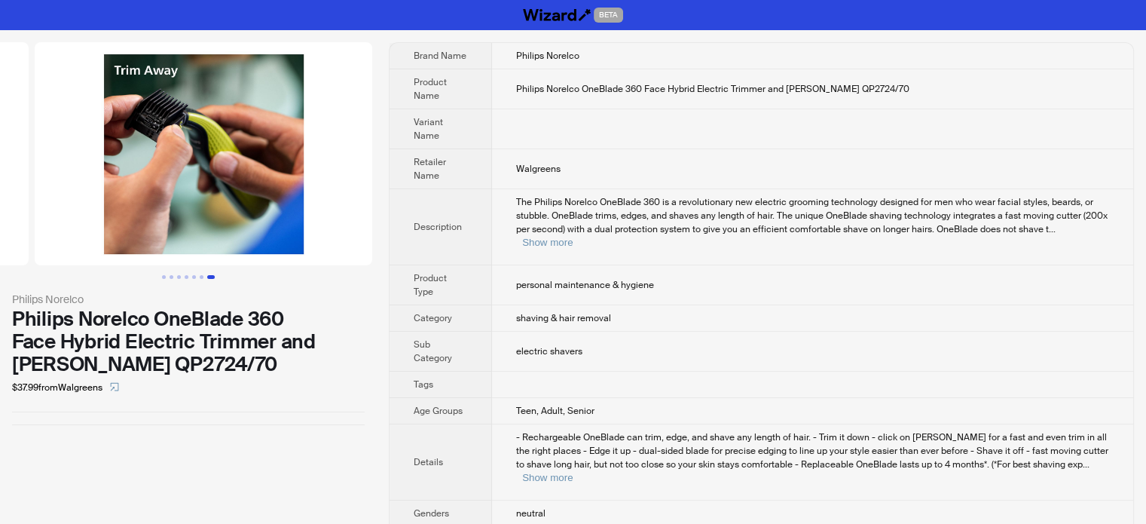
scroll to position [0, 2062]
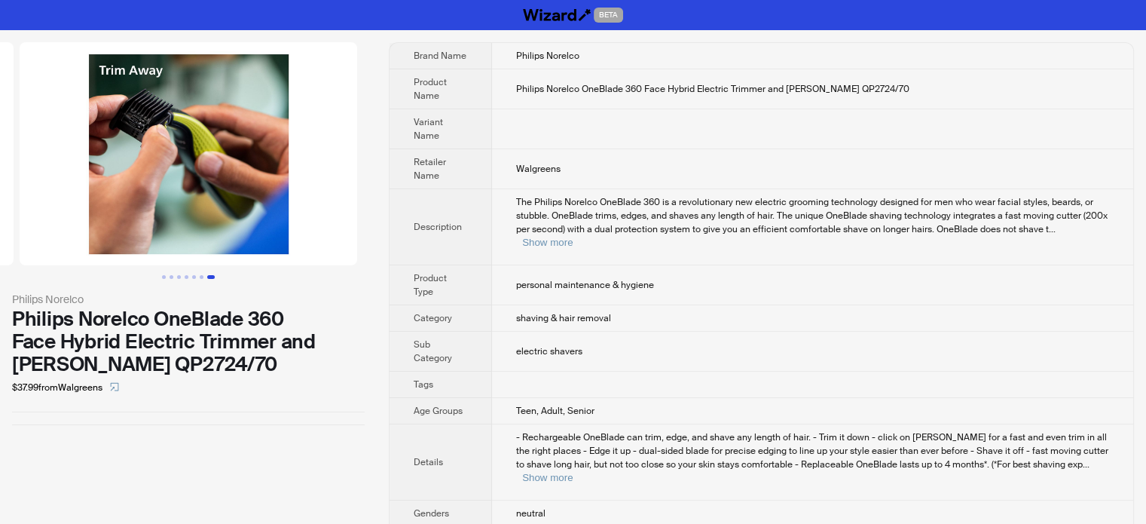
click at [225, 275] on ul at bounding box center [188, 277] width 377 height 4
click at [164, 275] on button "Go to slide 1" at bounding box center [164, 277] width 4 height 4
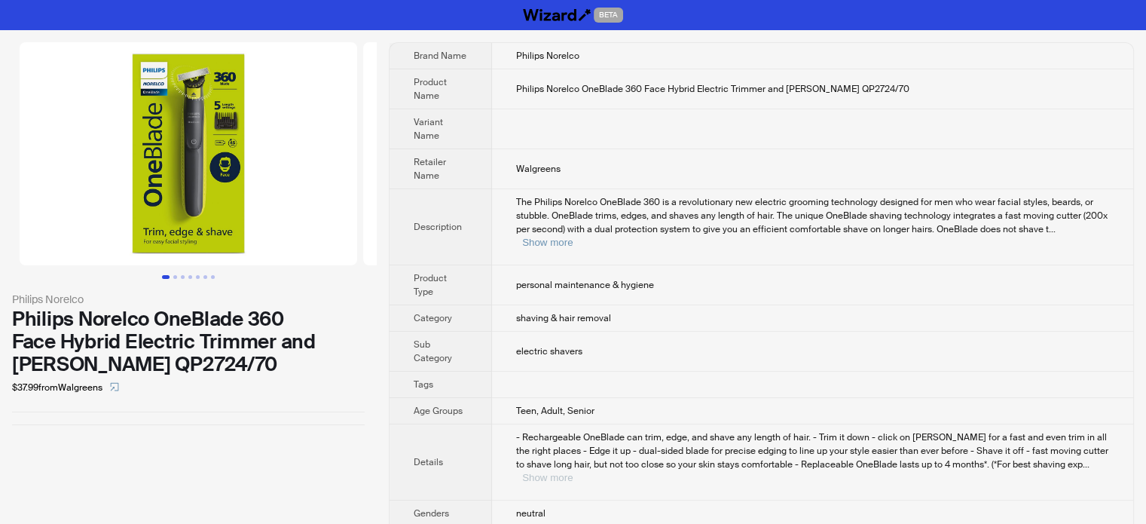
click at [573, 472] on button "Show more" at bounding box center [547, 477] width 50 height 11
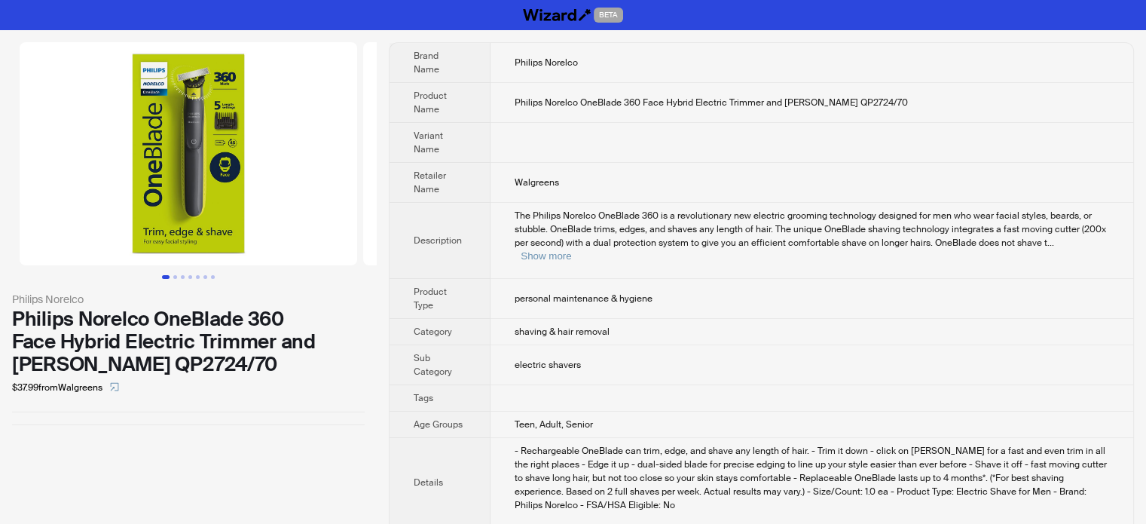
click at [779, 319] on td "shaving & hair removal" at bounding box center [812, 332] width 643 height 26
click at [571, 250] on button "Show more" at bounding box center [546, 255] width 50 height 11
click at [234, 108] on img at bounding box center [189, 153] width 338 height 223
drag, startPoint x: 188, startPoint y: 433, endPoint x: 195, endPoint y: 445, distance: 14.2
click at [187, 433] on div "Philips Norelco Philips Norelco OneBlade 360 Face Hybrid Electric Trimmer and S…" at bounding box center [188, 233] width 377 height 407
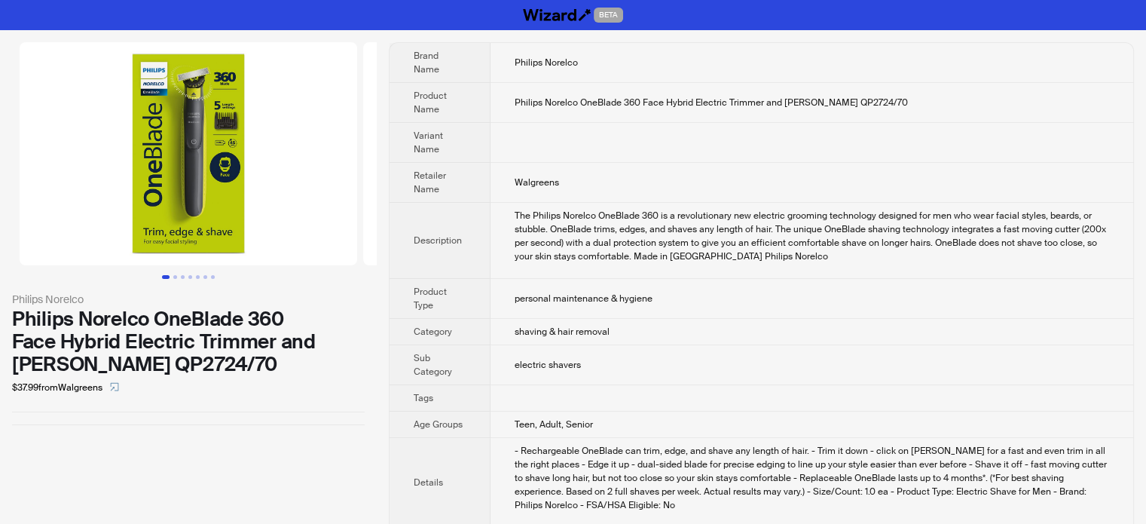
click at [475, 252] on th "Description" at bounding box center [440, 241] width 101 height 76
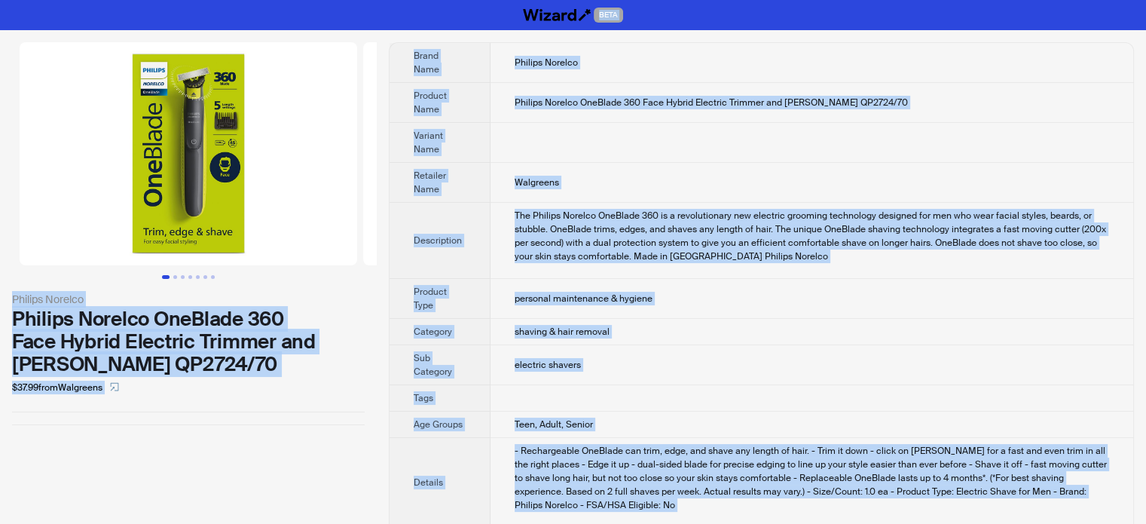
copy body "BETA Philips Norelco Philips Norelco OneBlade 360 Face Hybrid Electric Trimmer …"
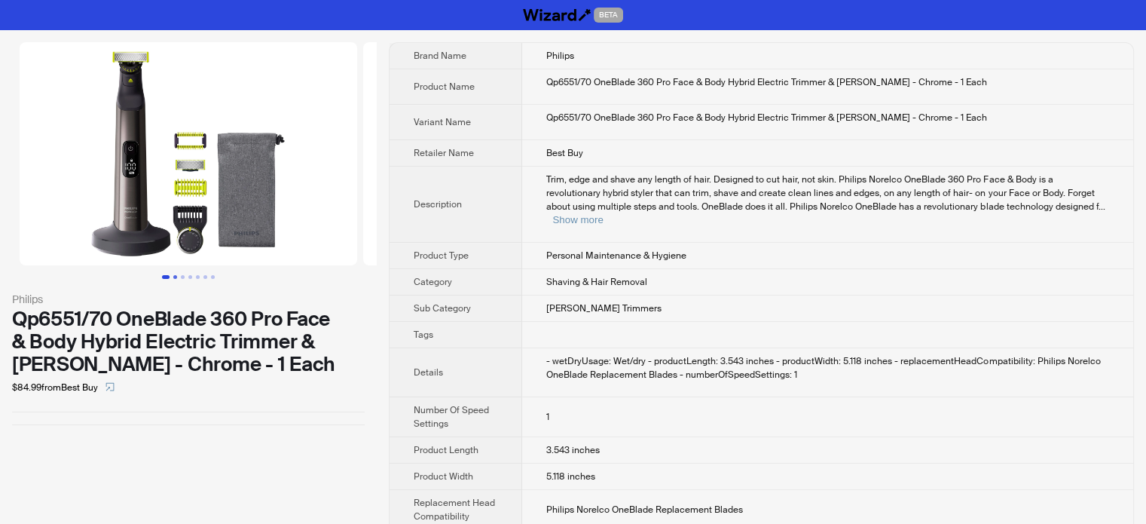
click at [175, 277] on button "Go to slide 2" at bounding box center [175, 277] width 4 height 4
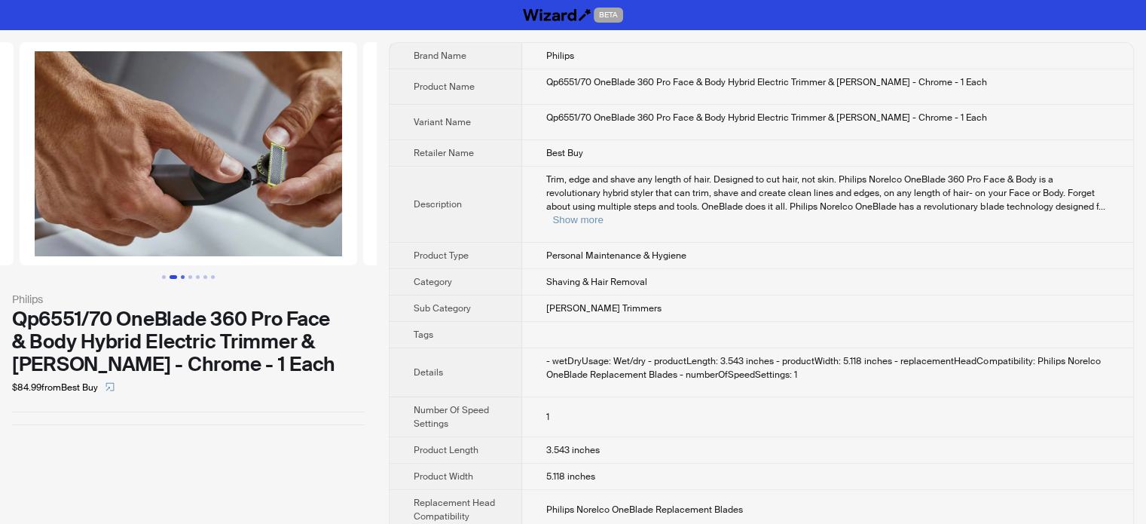
click at [185, 276] on button "Go to slide 3" at bounding box center [183, 277] width 4 height 4
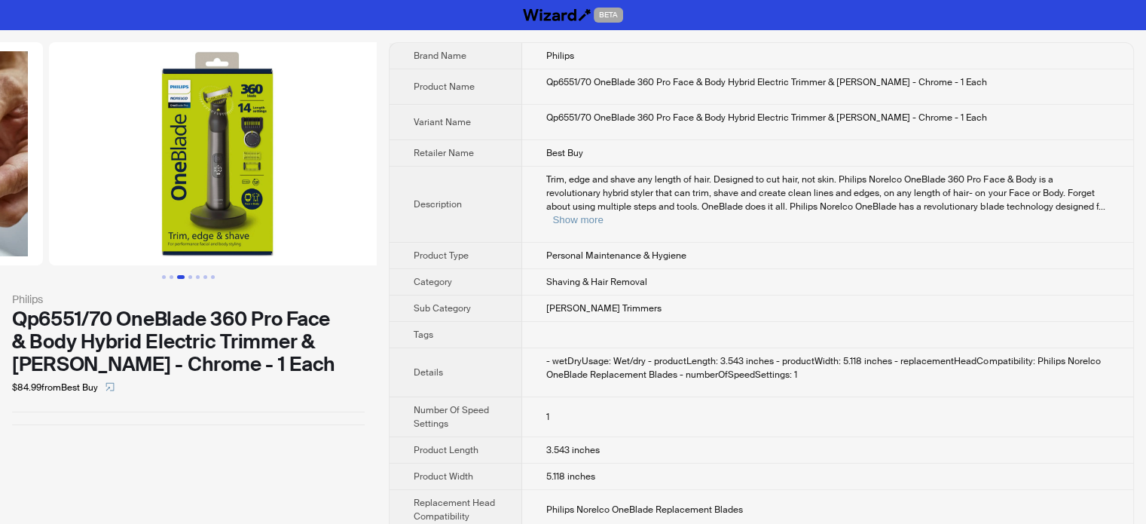
scroll to position [0, 687]
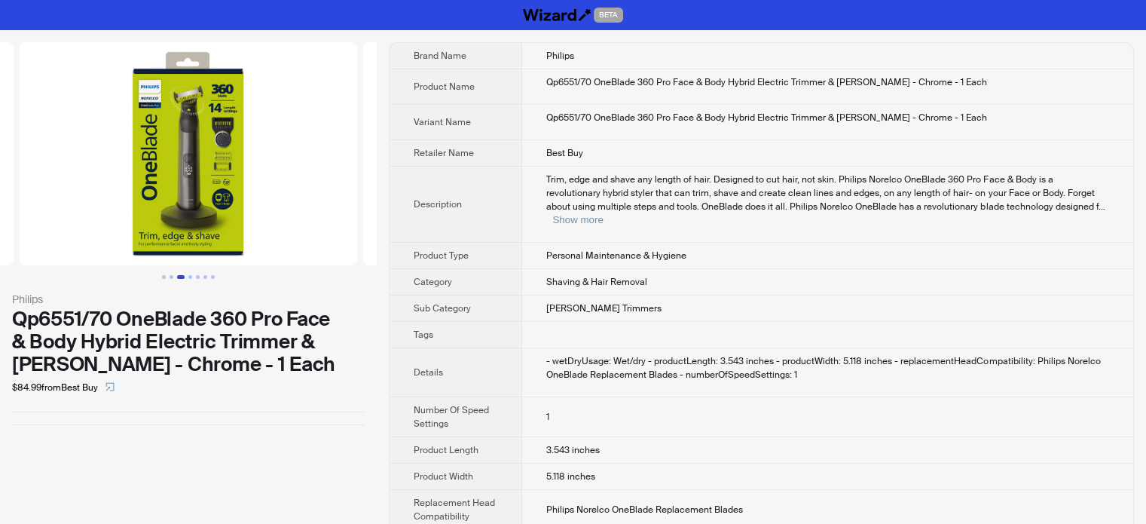
click at [711, 210] on span "Trim, edge and shave any length of hair. Designed to cut hair, not skin. Philip…" at bounding box center [822, 192] width 552 height 39
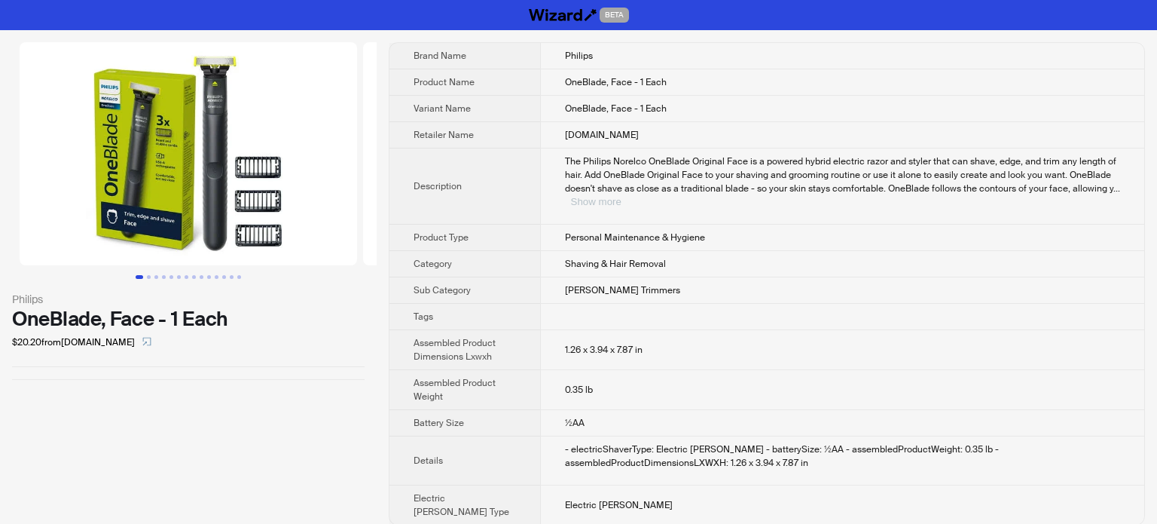
click at [622, 196] on button "Show more" at bounding box center [596, 201] width 50 height 11
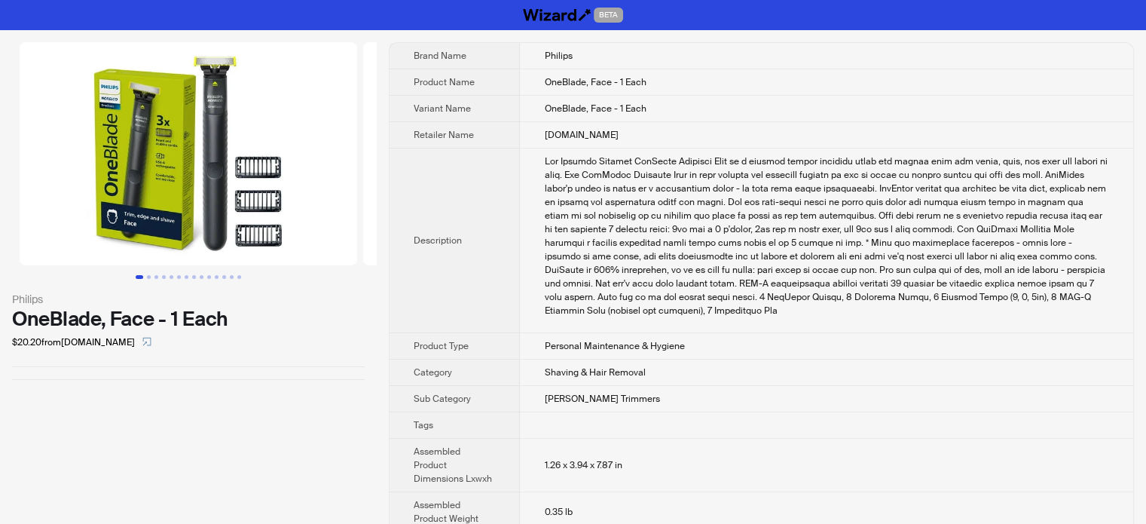
click at [149, 160] on img at bounding box center [189, 153] width 338 height 223
click at [149, 231] on img at bounding box center [189, 153] width 338 height 223
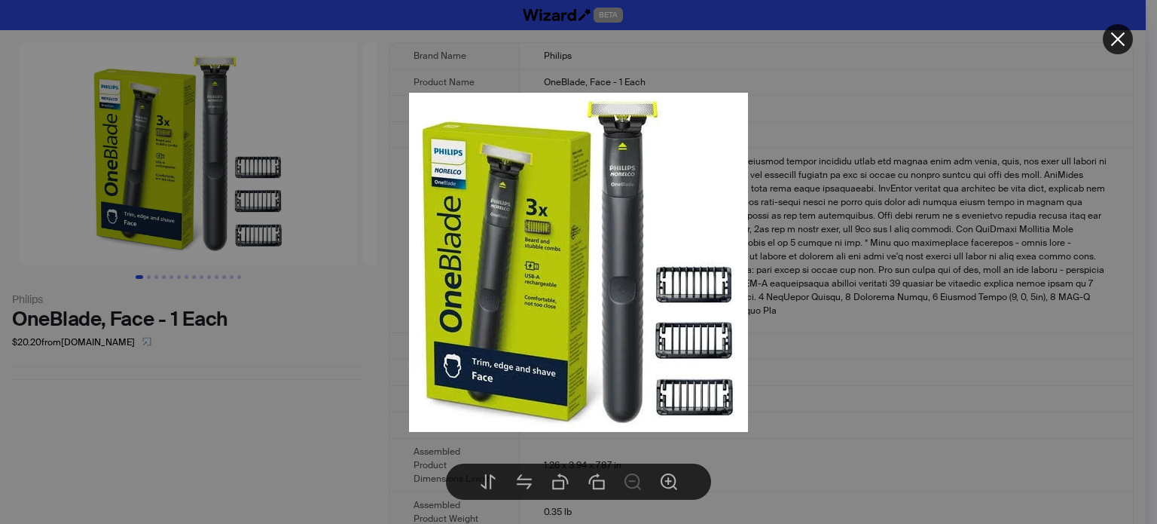
click at [322, 433] on div at bounding box center [578, 262] width 1157 height 524
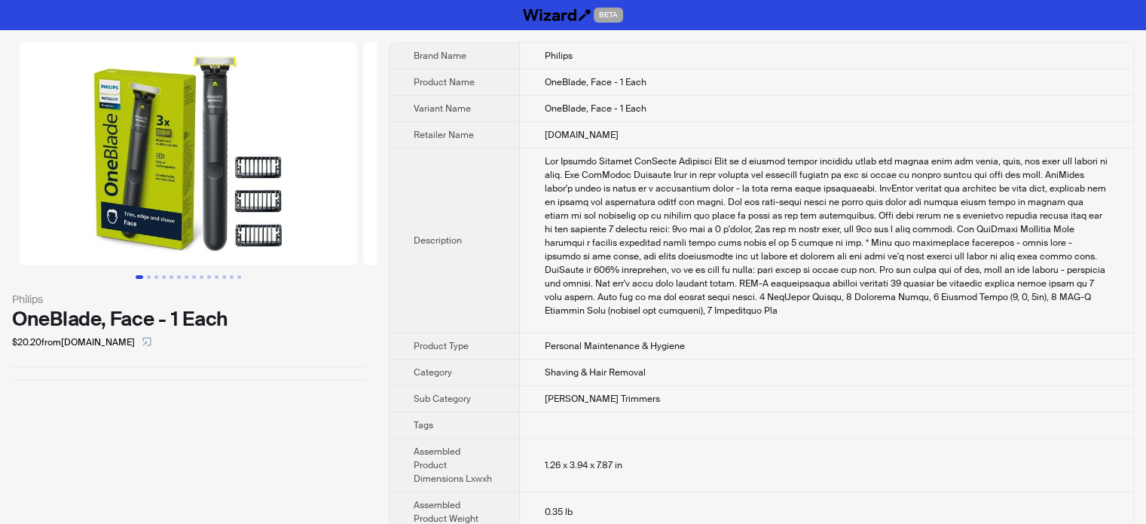
click at [544, 301] on div "The Philips Norelco OneBlade Original Face is a powered hybrid electric razor a…" at bounding box center [826, 235] width 565 height 163
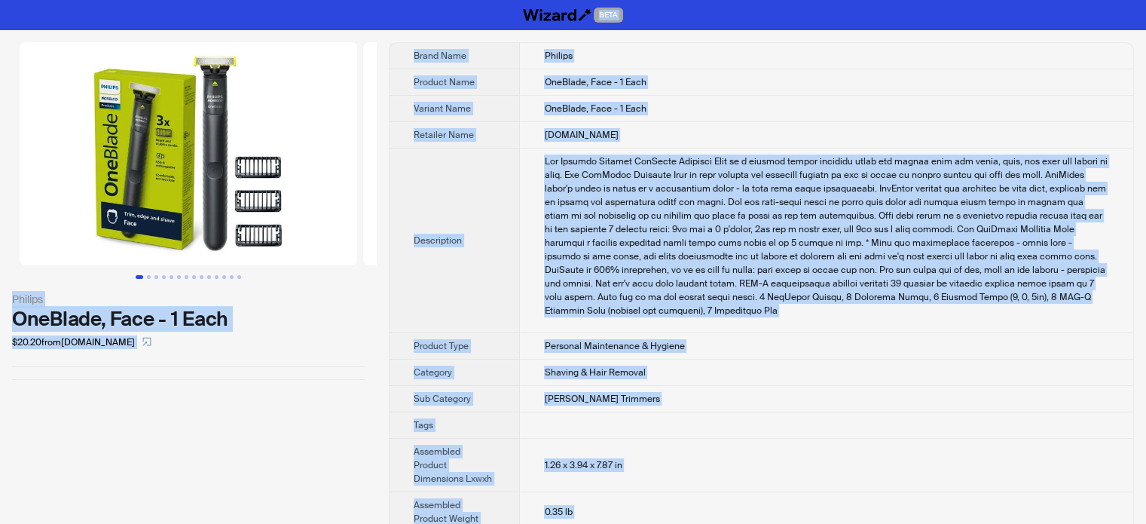
type textarea "**********"
click at [625, 252] on div "The Philips Norelco OneBlade Original Face is a powered hybrid electric razor a…" at bounding box center [826, 235] width 565 height 163
click at [595, 118] on td "OneBlade, Face - 1 Each" at bounding box center [826, 109] width 613 height 26
click at [593, 165] on div "The Philips Norelco OneBlade Original Face is a powered hybrid electric razor a…" at bounding box center [826, 235] width 565 height 163
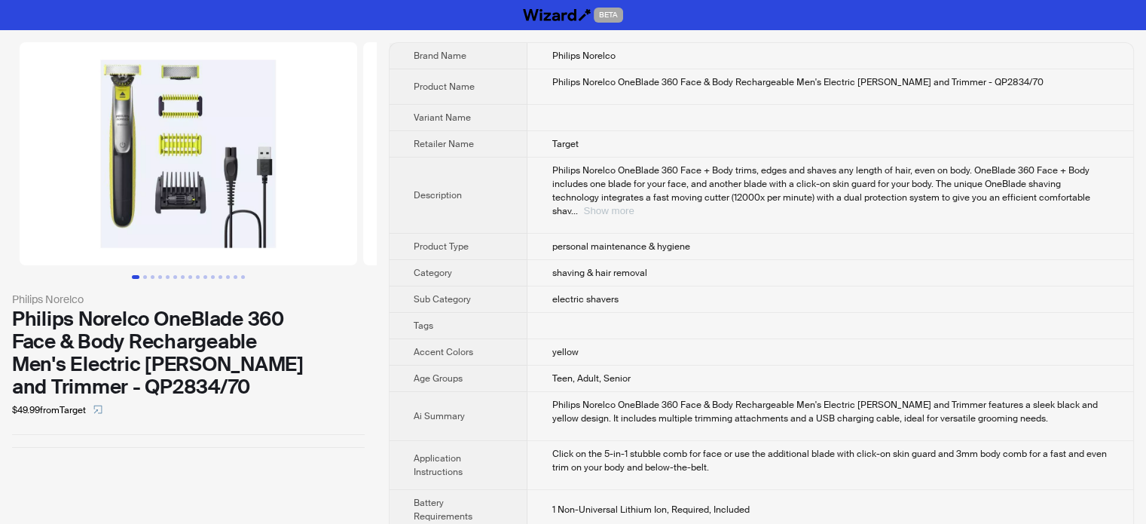
click at [634, 205] on button "Show more" at bounding box center [608, 210] width 50 height 11
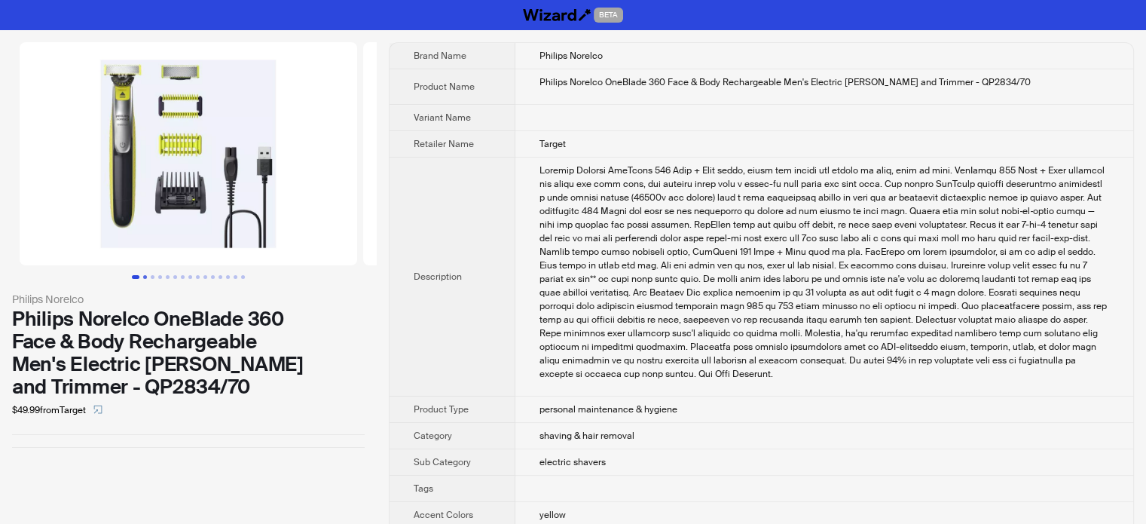
click at [145, 277] on button "Go to slide 2" at bounding box center [145, 277] width 4 height 4
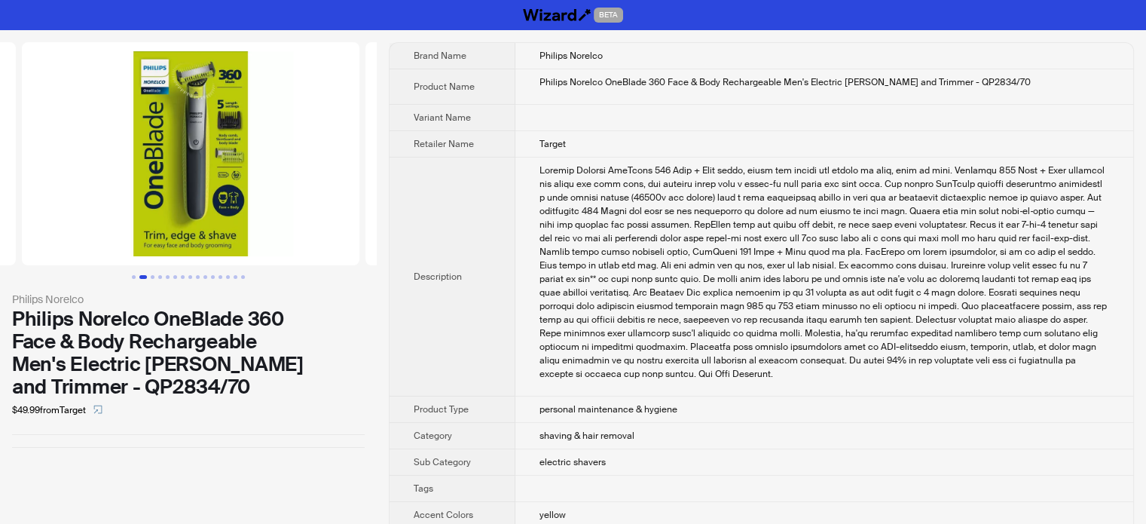
scroll to position [0, 344]
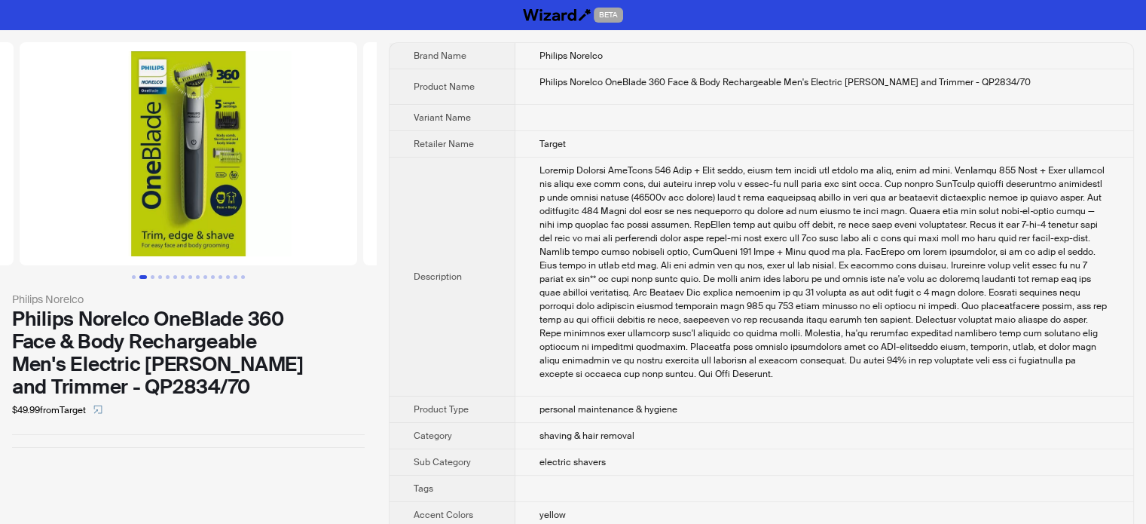
click at [179, 75] on img at bounding box center [189, 153] width 338 height 223
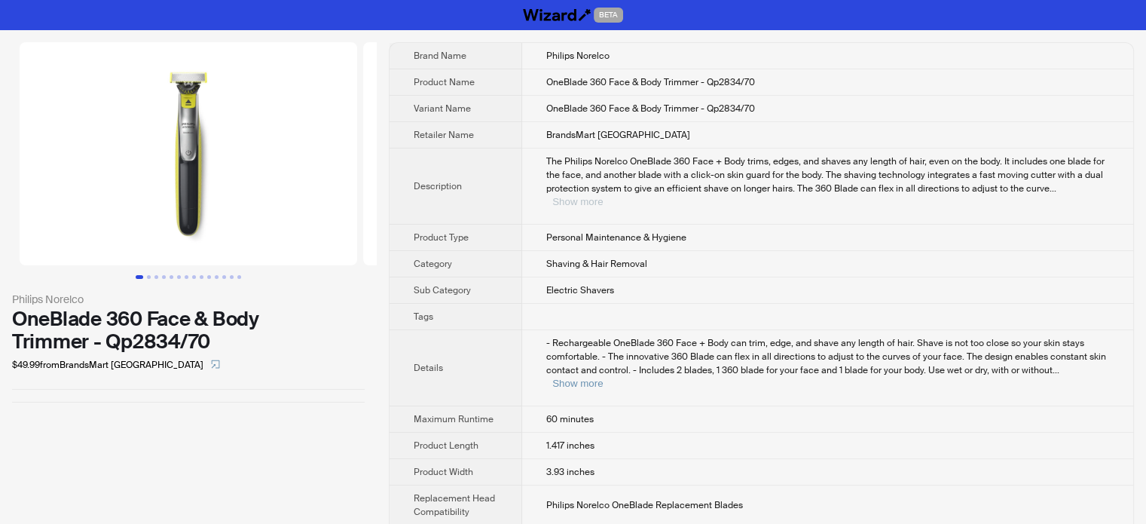
click at [603, 196] on button "Show more" at bounding box center [577, 201] width 50 height 11
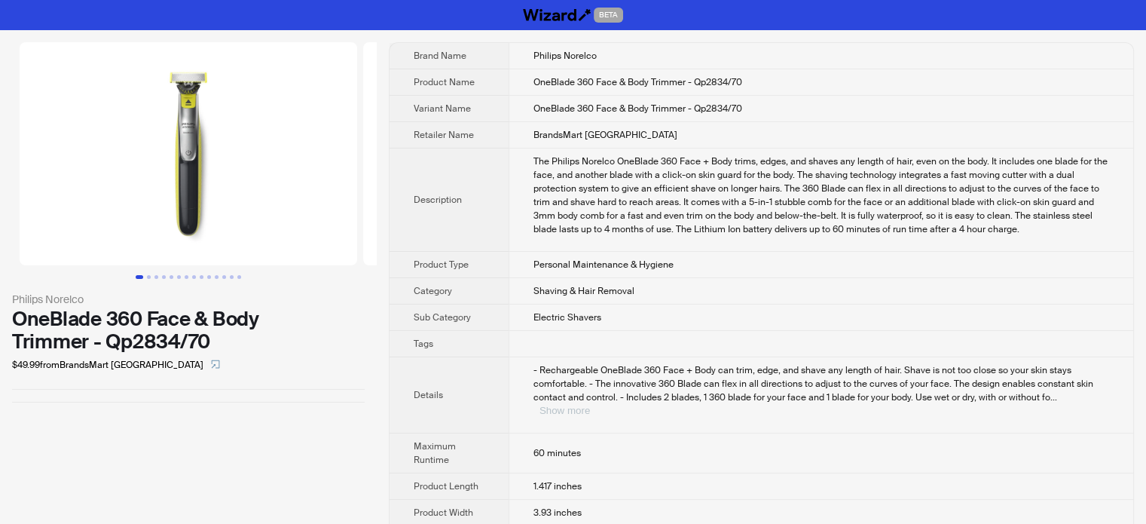
click at [1084, 387] on div "- Rechargeable OneBlade 360 Face + Body can trim, edge, and shave any length of…" at bounding box center [821, 390] width 576 height 54
click at [590, 405] on button "Show more" at bounding box center [564, 410] width 50 height 11
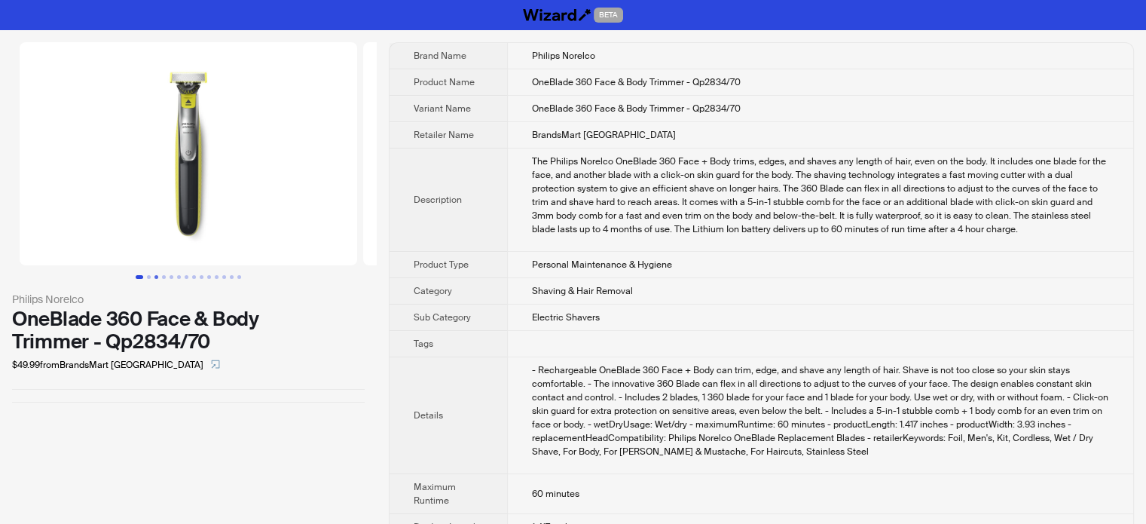
click at [154, 275] on button "Go to slide 3" at bounding box center [156, 277] width 4 height 4
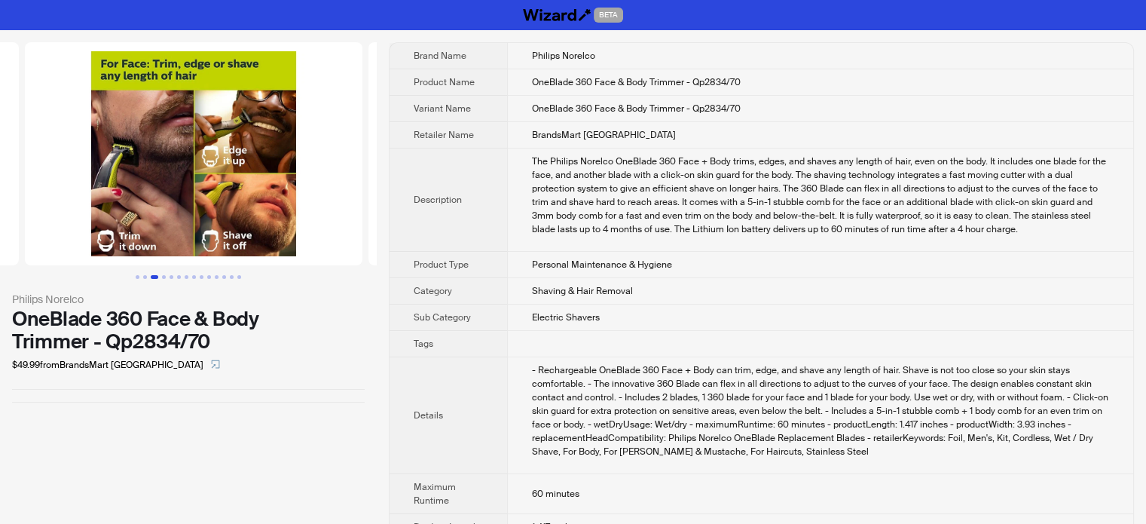
scroll to position [0, 687]
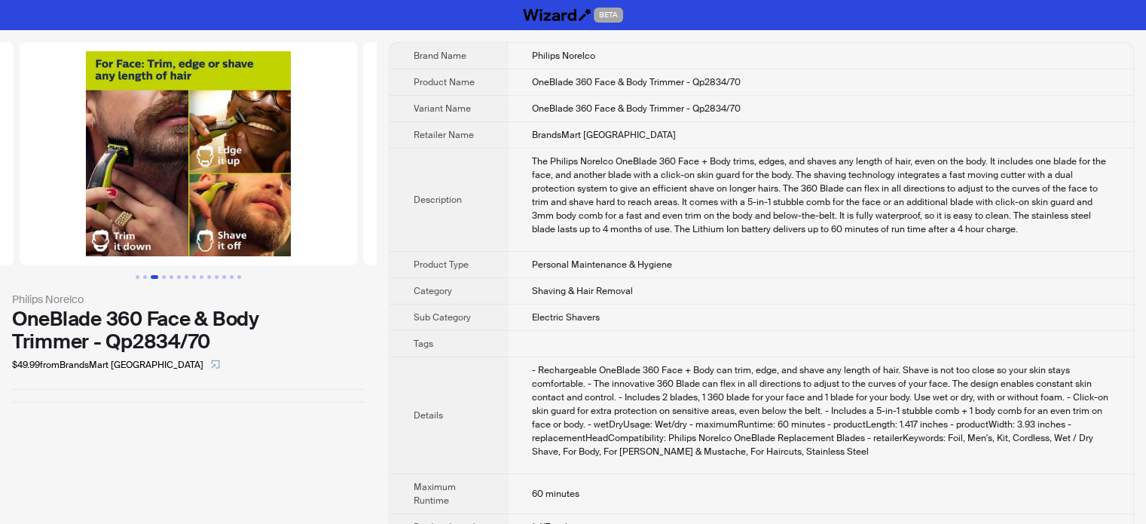
click at [158, 275] on button "Go to slide 3" at bounding box center [155, 277] width 8 height 4
click at [165, 275] on button "Go to slide 4" at bounding box center [164, 277] width 4 height 4
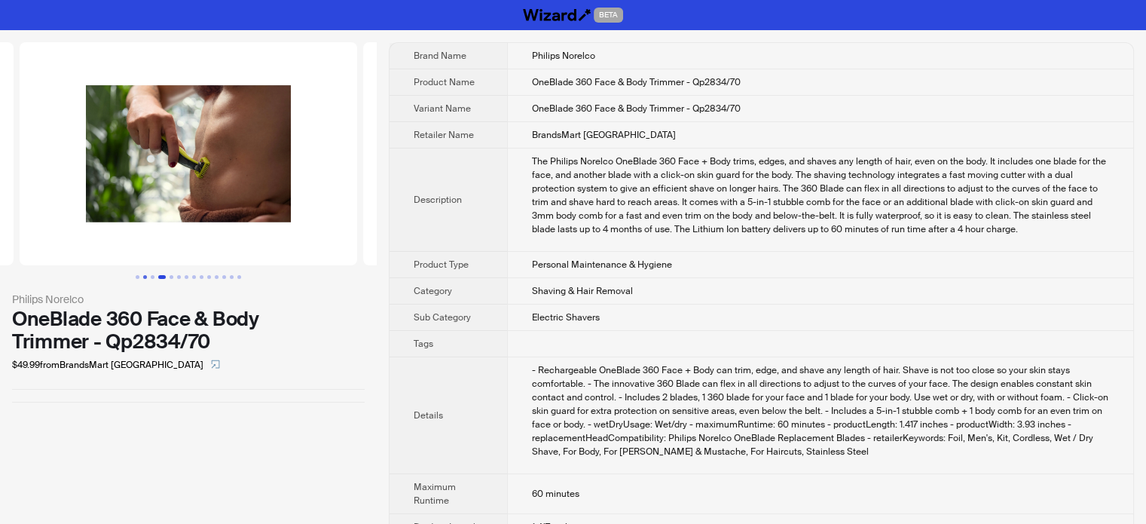
click at [145, 277] on button "Go to slide 2" at bounding box center [145, 277] width 4 height 4
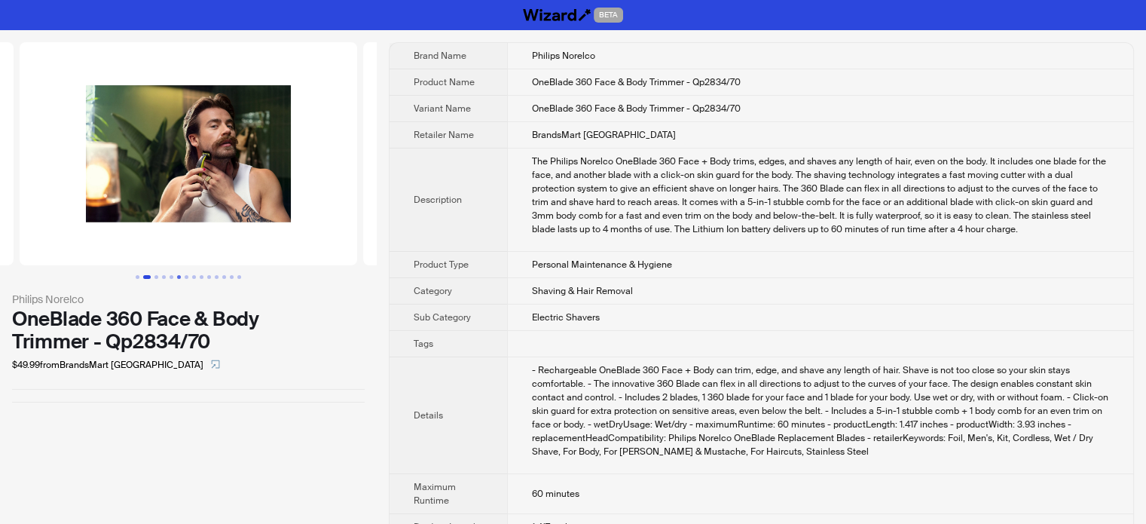
click at [178, 276] on button "Go to slide 6" at bounding box center [179, 277] width 4 height 4
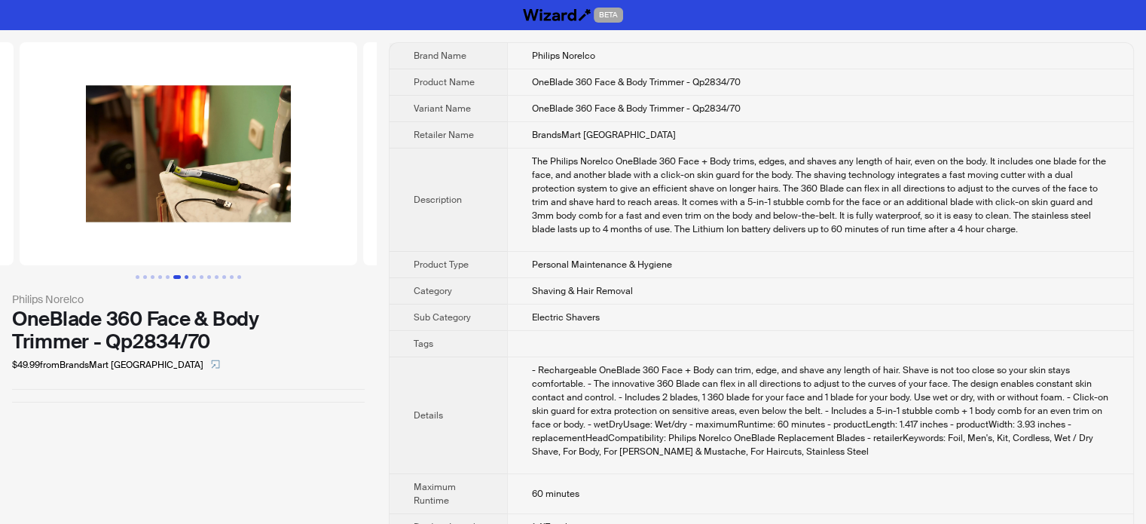
click at [188, 275] on button "Go to slide 7" at bounding box center [187, 277] width 4 height 4
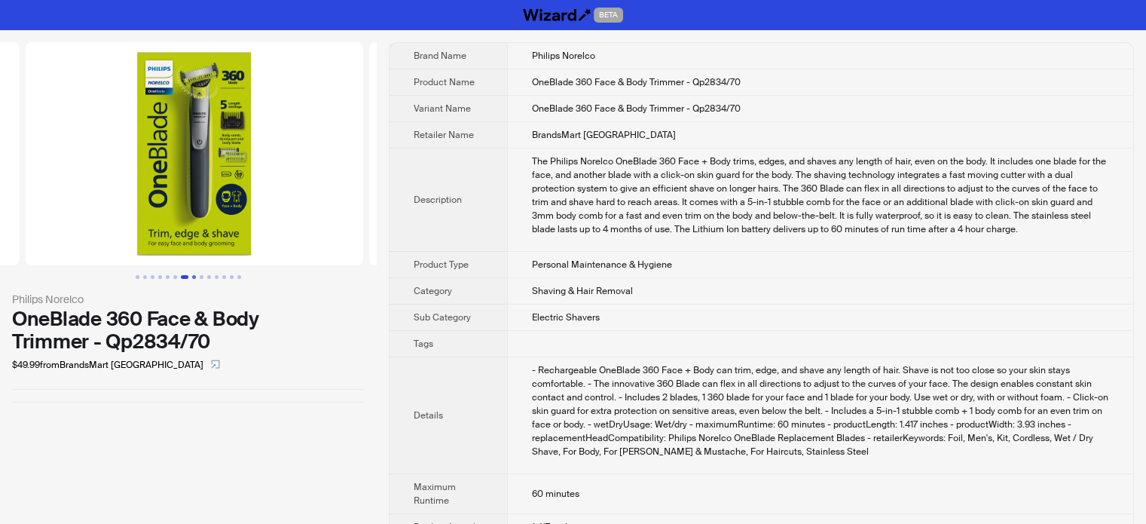
scroll to position [0, 2062]
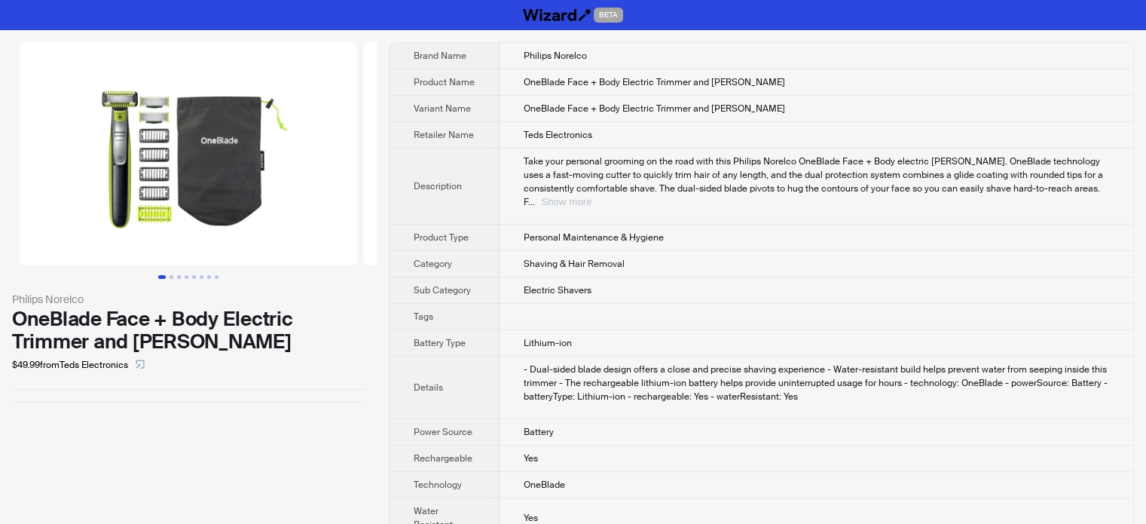
click at [591, 196] on button "Show more" at bounding box center [566, 201] width 50 height 11
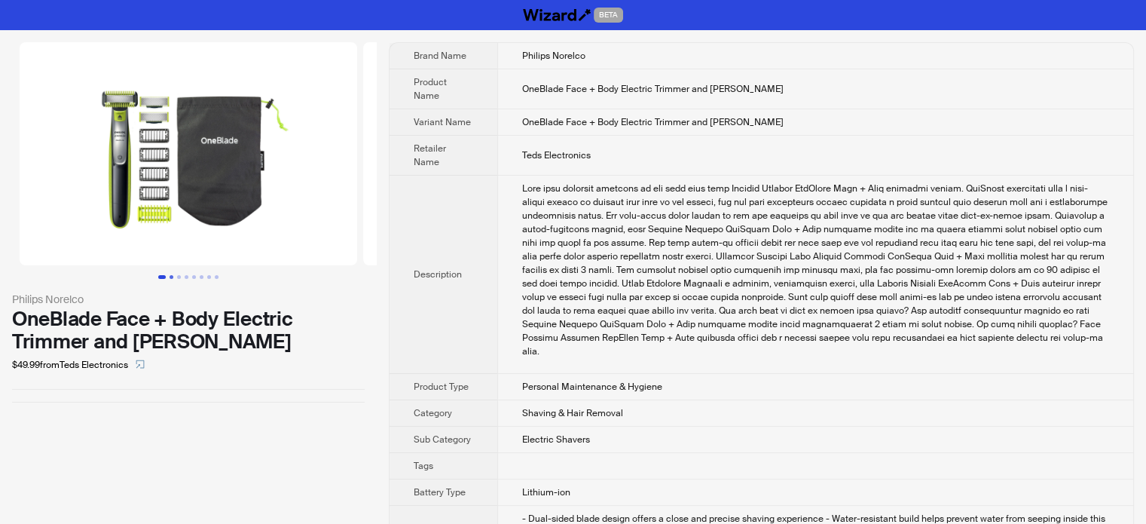
click at [173, 275] on button "Go to slide 2" at bounding box center [172, 277] width 4 height 4
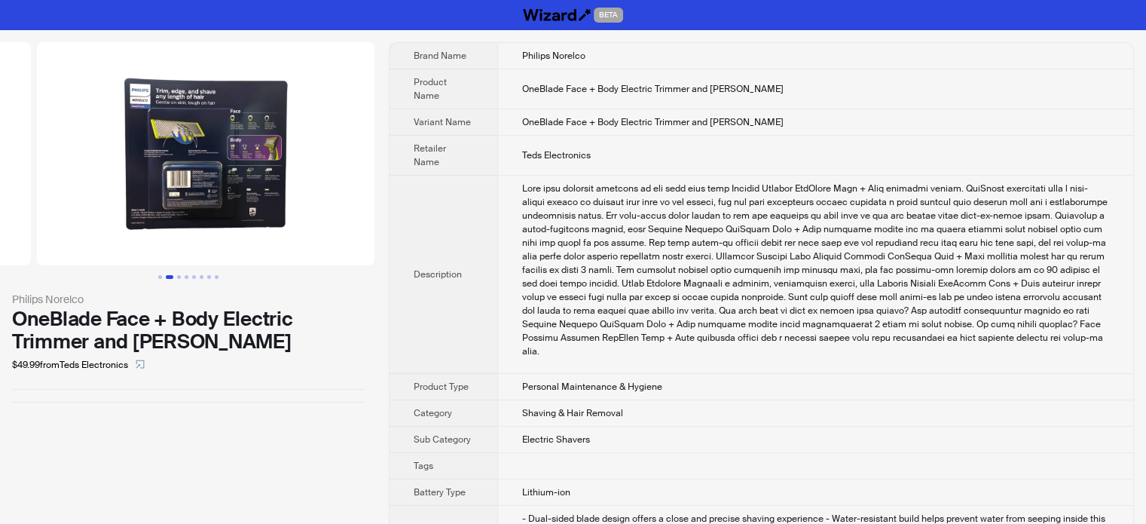
scroll to position [0, 344]
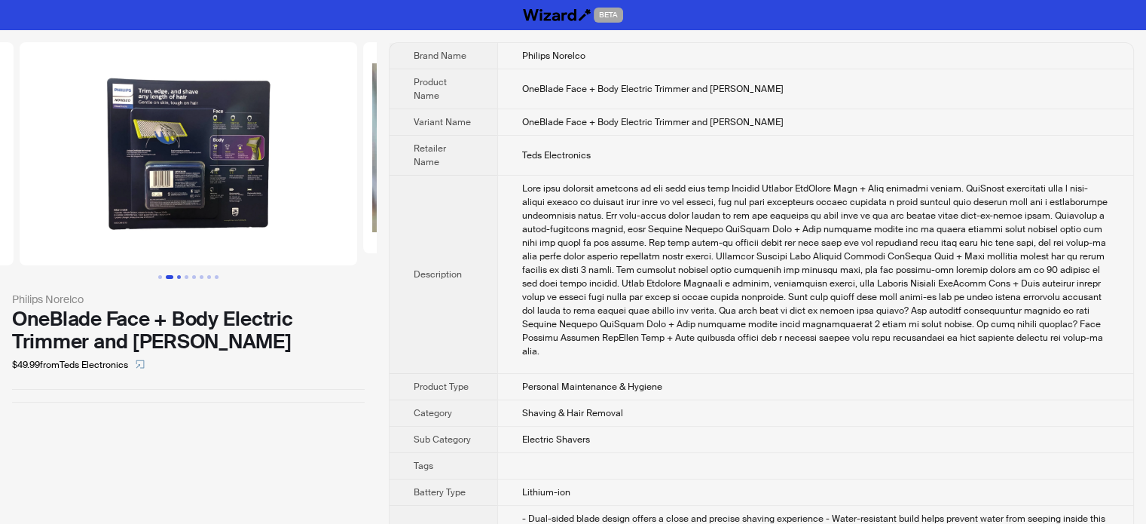
click at [179, 275] on button "Go to slide 3" at bounding box center [179, 277] width 4 height 4
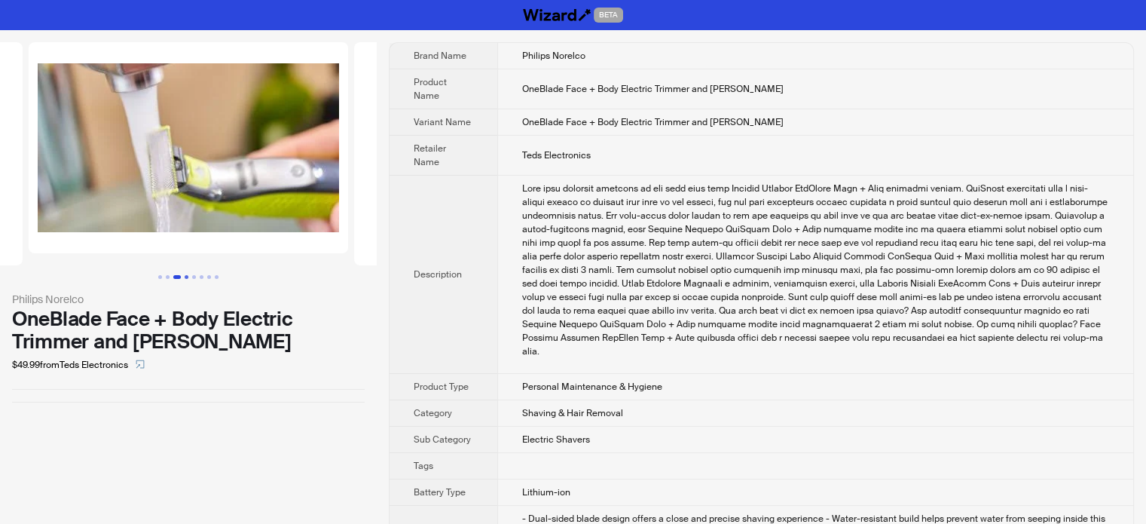
click at [186, 275] on button "Go to slide 4" at bounding box center [187, 277] width 4 height 4
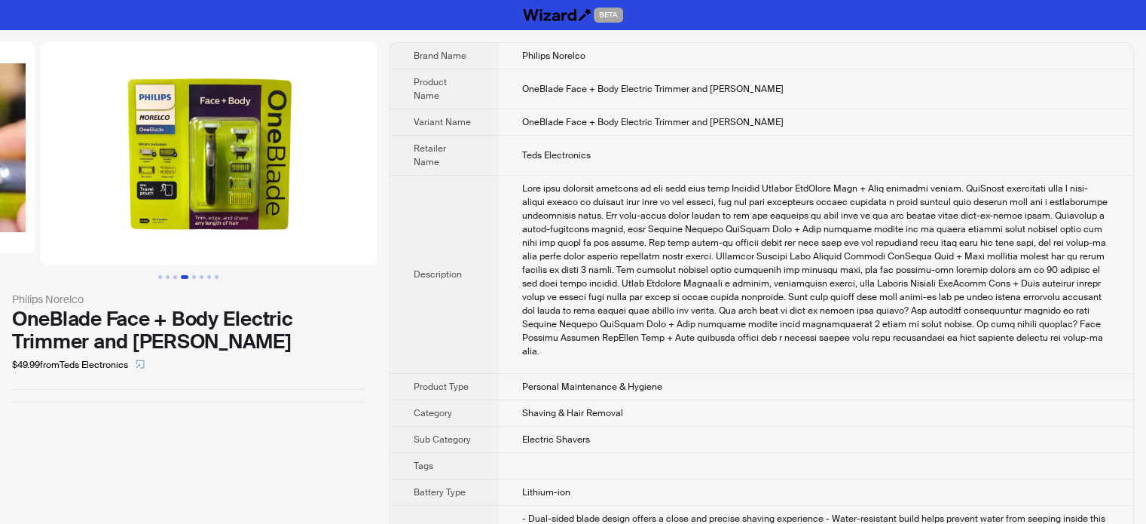
scroll to position [0, 1013]
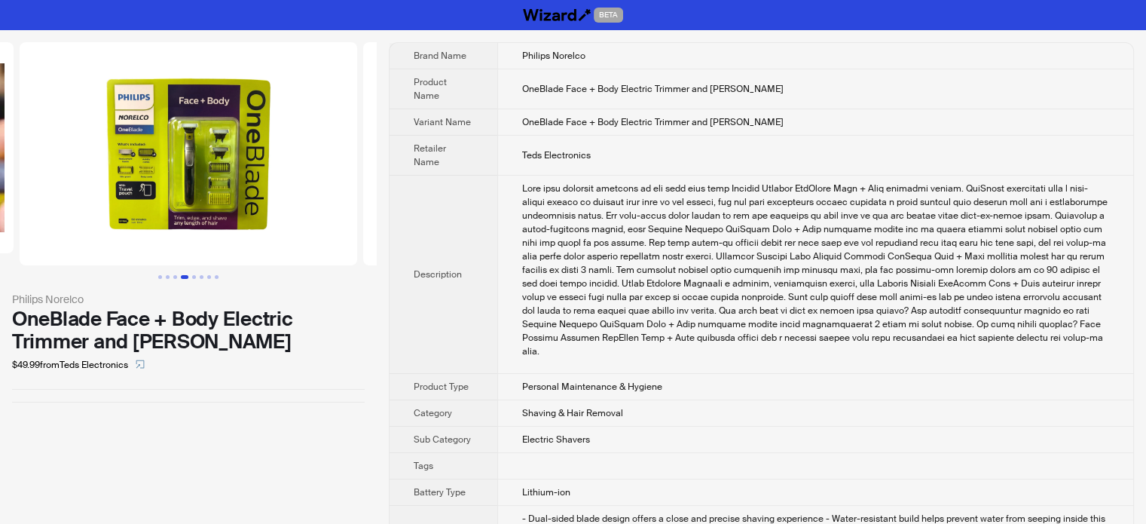
click at [189, 168] on img at bounding box center [189, 153] width 338 height 223
click at [195, 186] on img at bounding box center [189, 153] width 338 height 223
click at [195, 276] on button "Go to slide 5" at bounding box center [194, 277] width 4 height 4
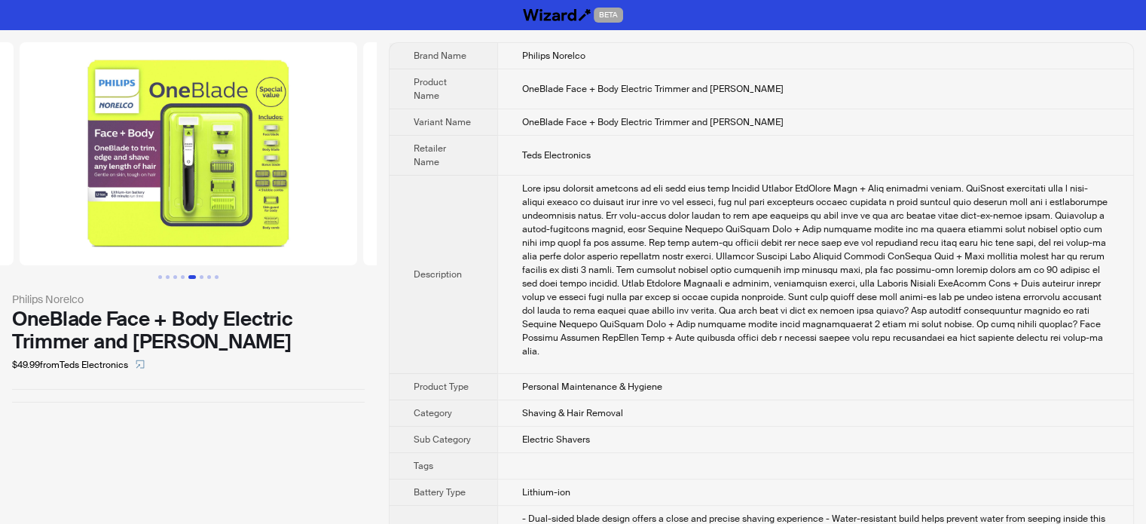
scroll to position [0, 1356]
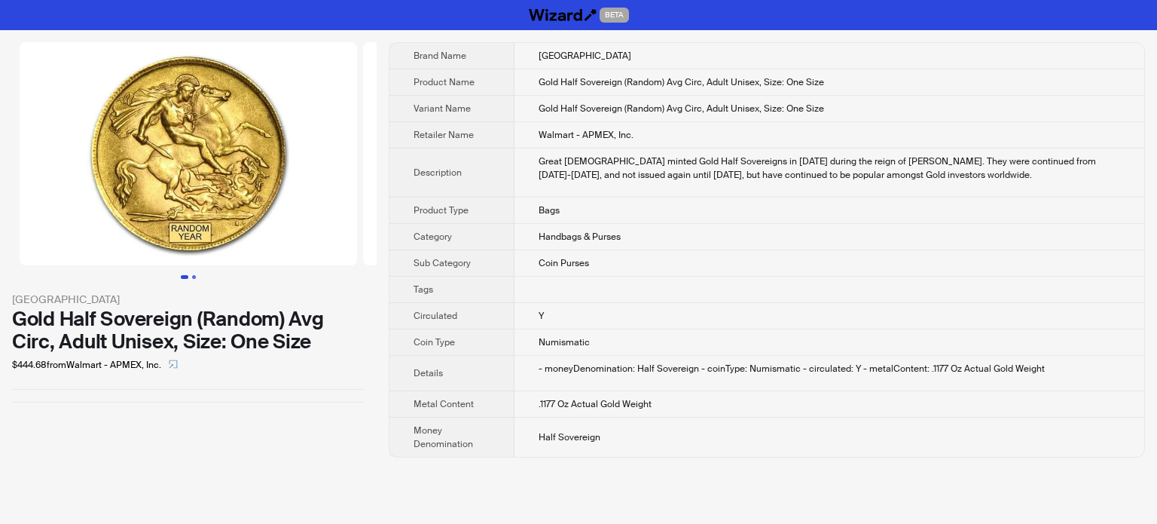
click at [192, 275] on button "Go to slide 2" at bounding box center [194, 277] width 4 height 4
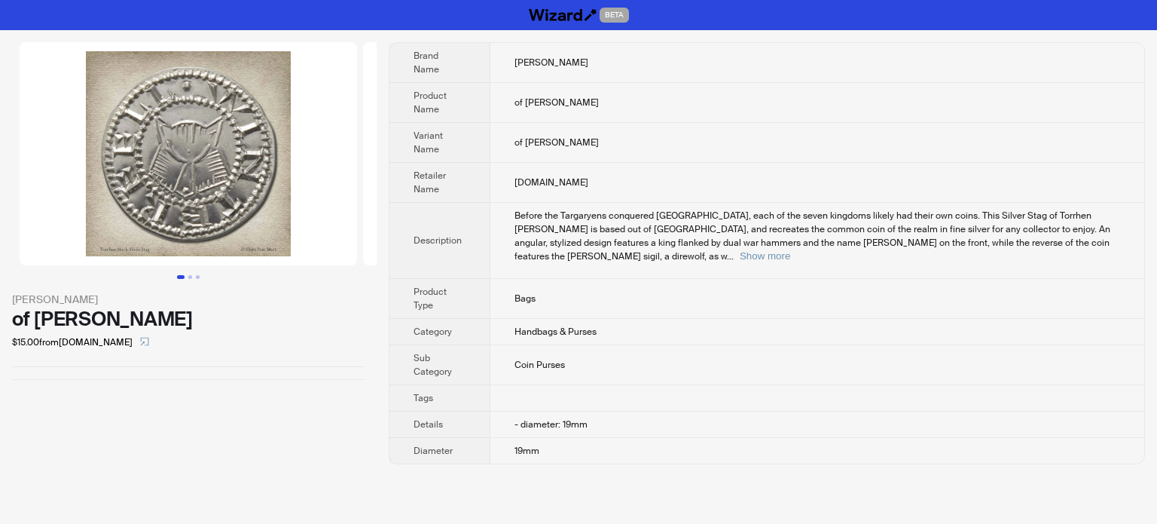
drag, startPoint x: 482, startPoint y: 368, endPoint x: 534, endPoint y: 387, distance: 55.3
click at [482, 367] on th "Sub Category" at bounding box center [440, 365] width 100 height 40
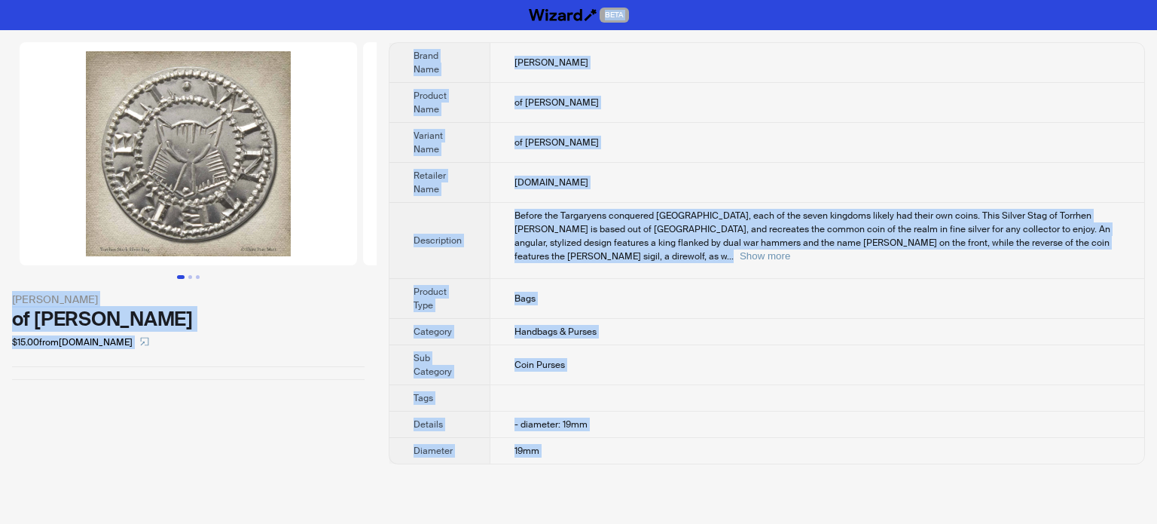
type textarea "**********"
click at [633, 219] on span "Before the Targaryens conquered [GEOGRAPHIC_DATA], each of the seven kingdoms l…" at bounding box center [813, 235] width 596 height 53
click at [604, 279] on td "Bags" at bounding box center [817, 299] width 655 height 40
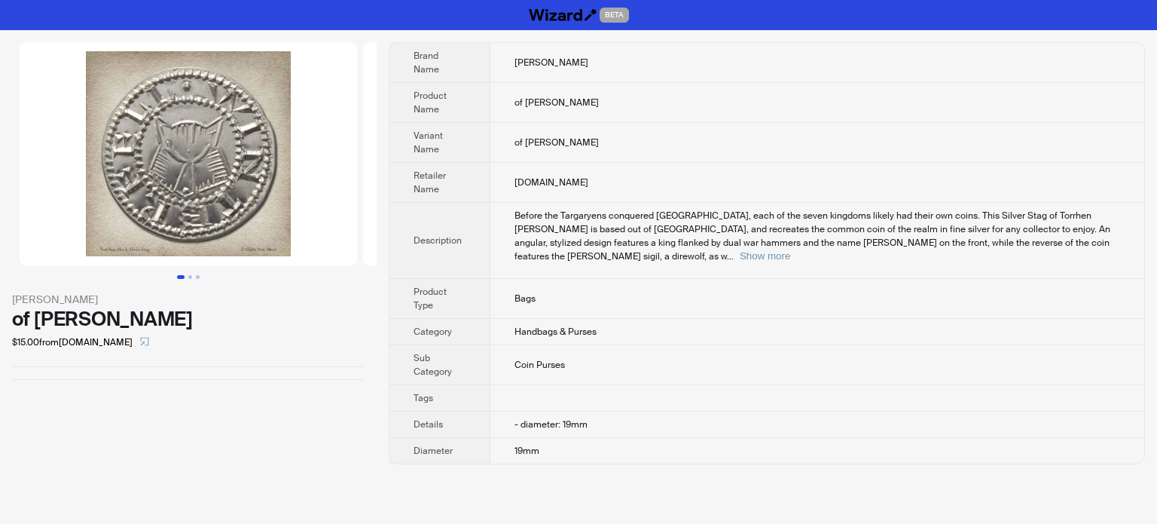
click at [566, 262] on td "Before the Targaryens conquered Westeros, each of the seven kingdoms likely had…" at bounding box center [817, 241] width 655 height 76
click at [188, 276] on button "Go to slide 2" at bounding box center [190, 277] width 4 height 4
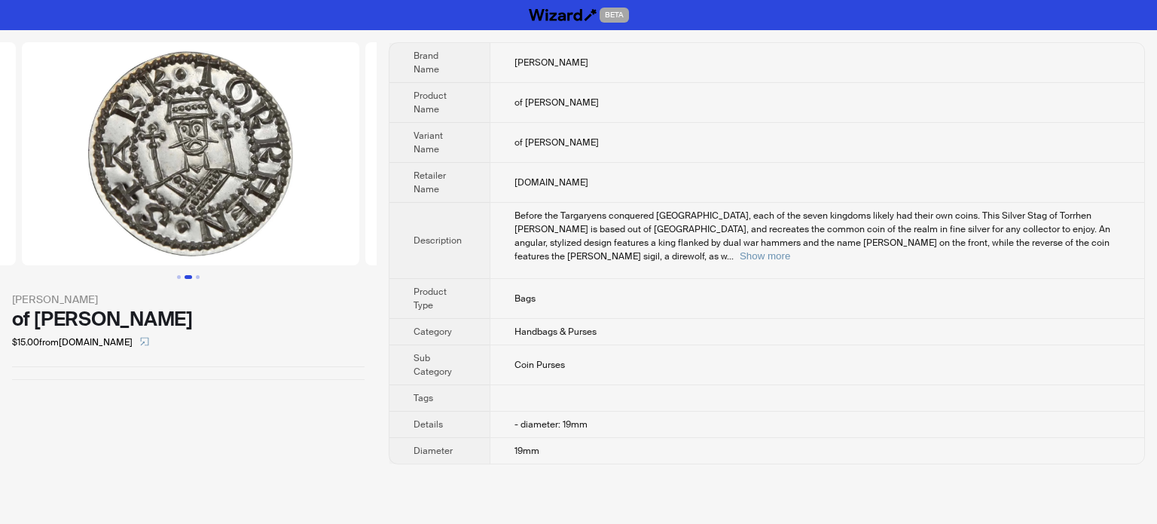
scroll to position [0, 344]
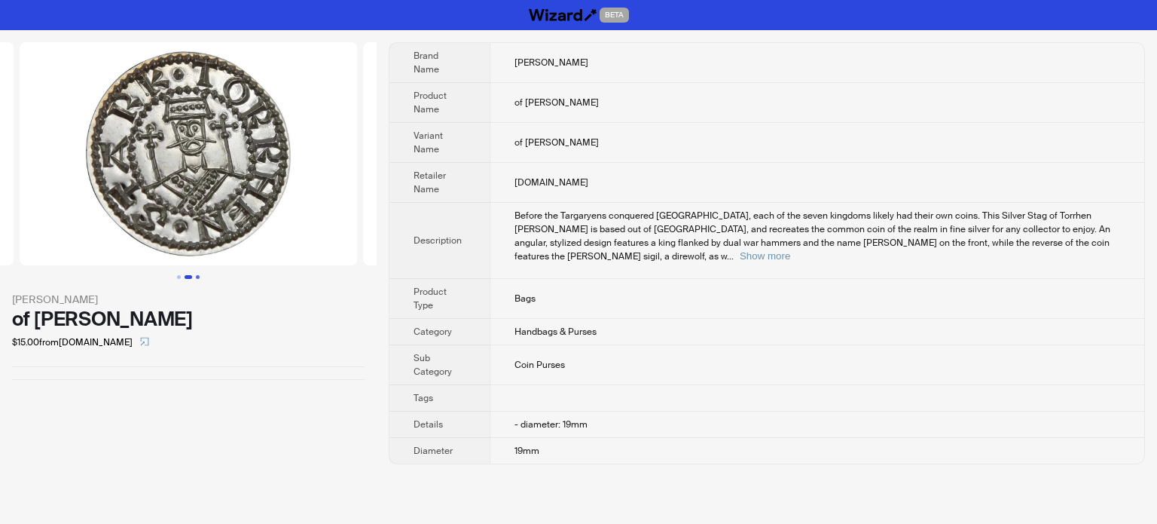
click at [196, 275] on button "Go to slide 3" at bounding box center [198, 277] width 4 height 4
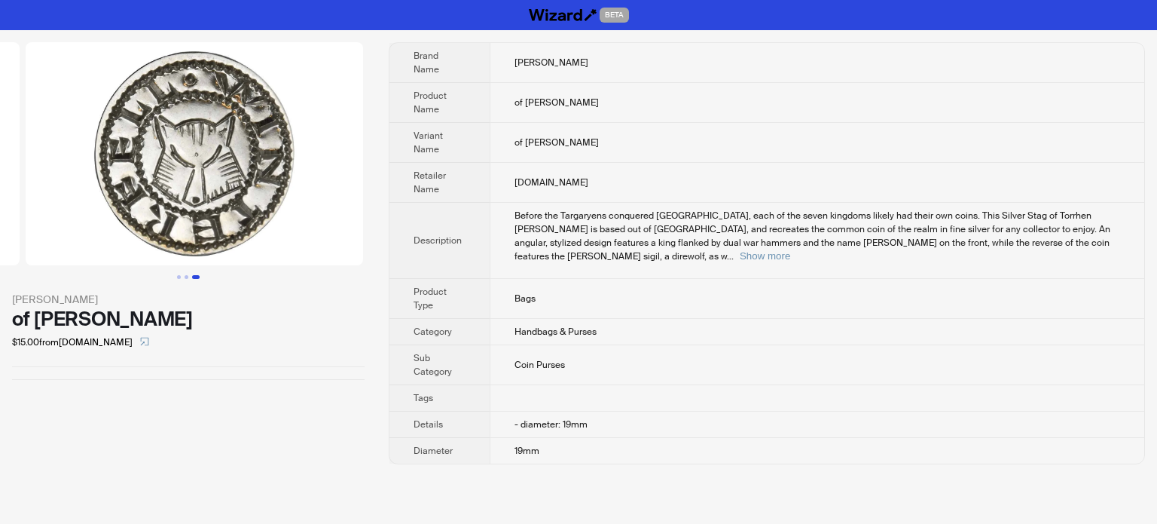
scroll to position [0, 687]
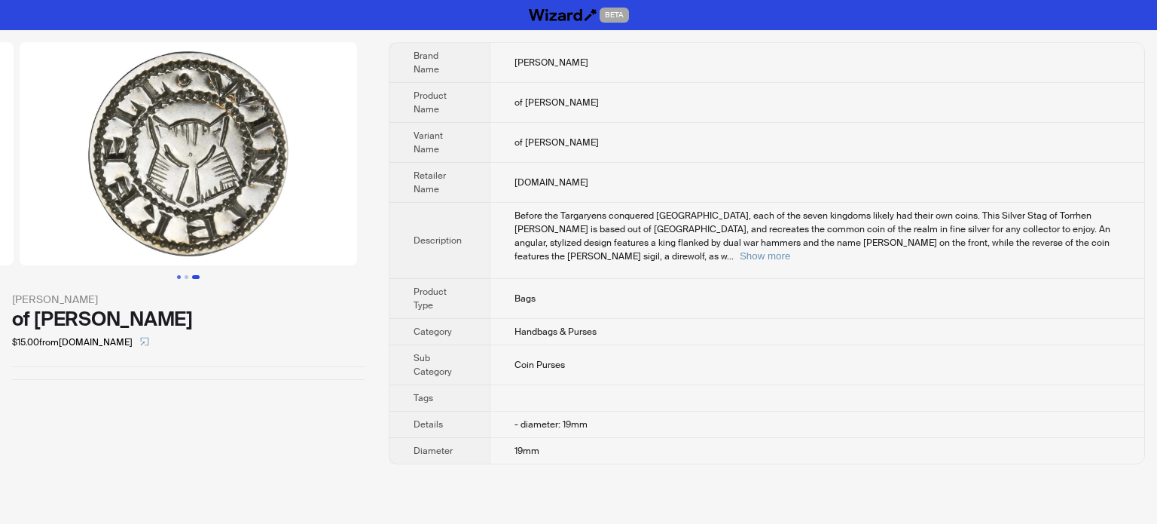
click at [178, 277] on button "Go to slide 1" at bounding box center [179, 277] width 4 height 4
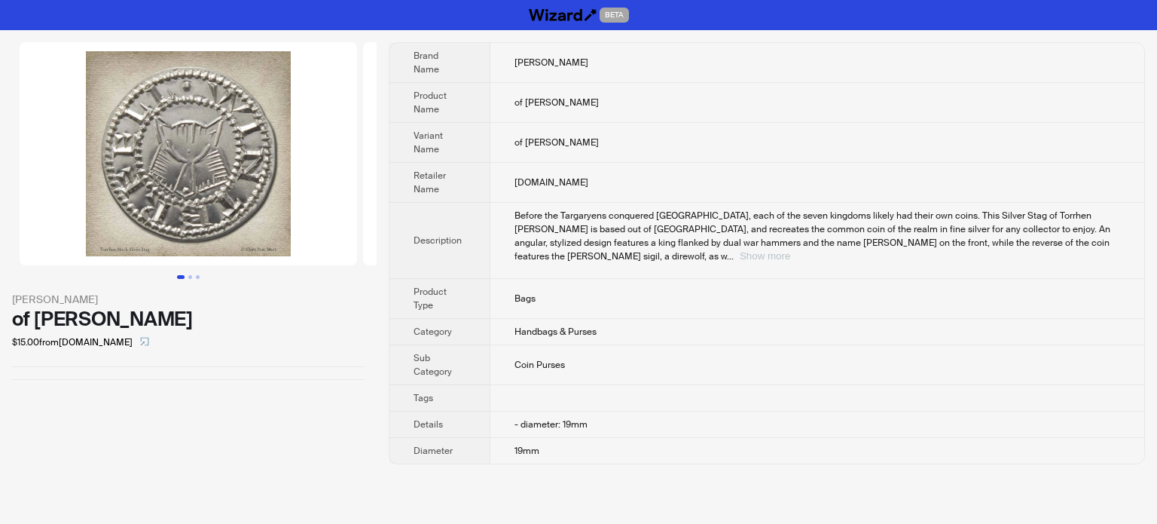
click at [790, 250] on button "Show more" at bounding box center [765, 255] width 50 height 11
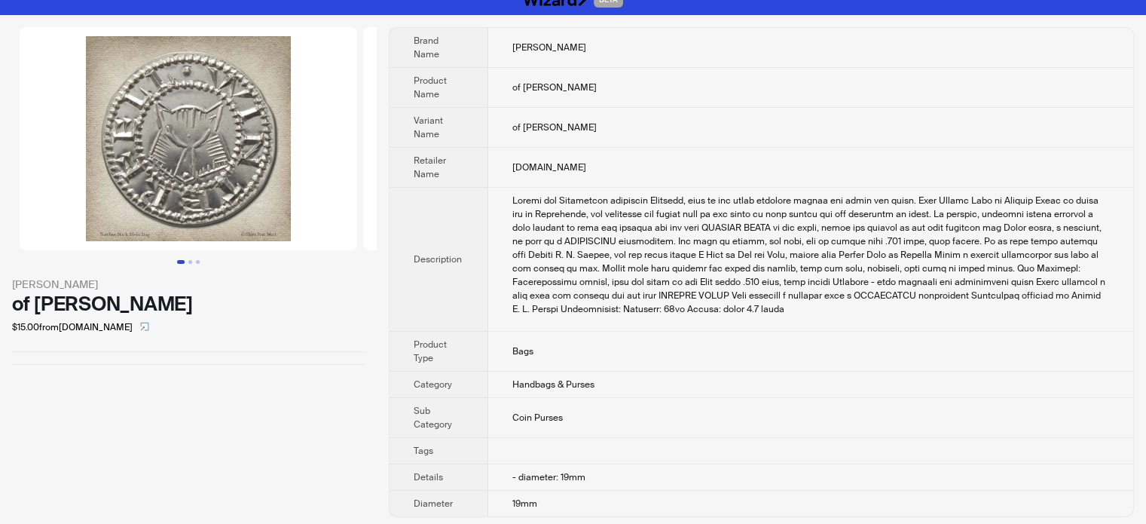
scroll to position [18, 0]
